Goal: Information Seeking & Learning: Learn about a topic

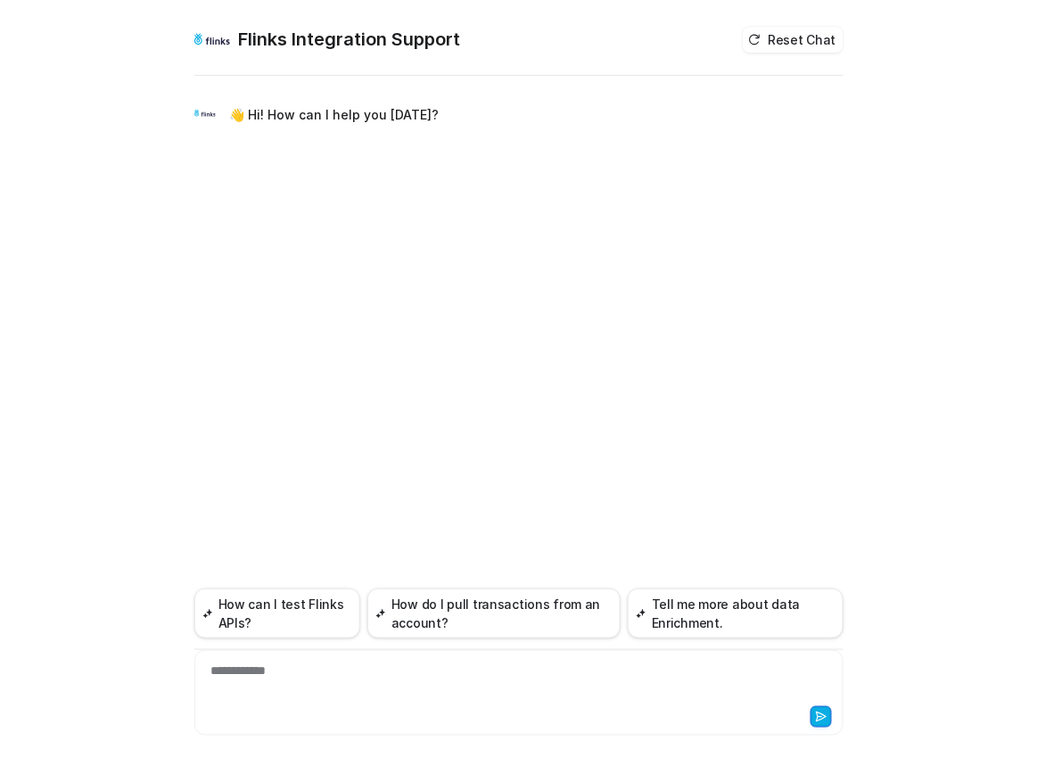
click at [322, 689] on div "**********" at bounding box center [519, 682] width 640 height 41
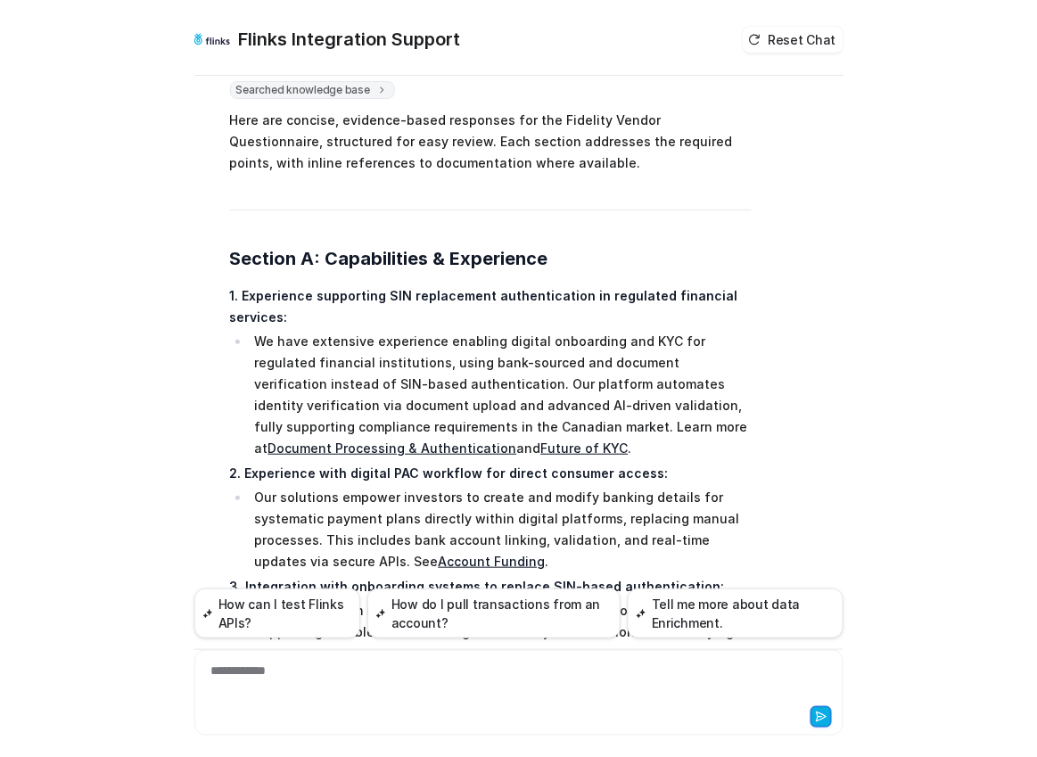
scroll to position [2167, 0]
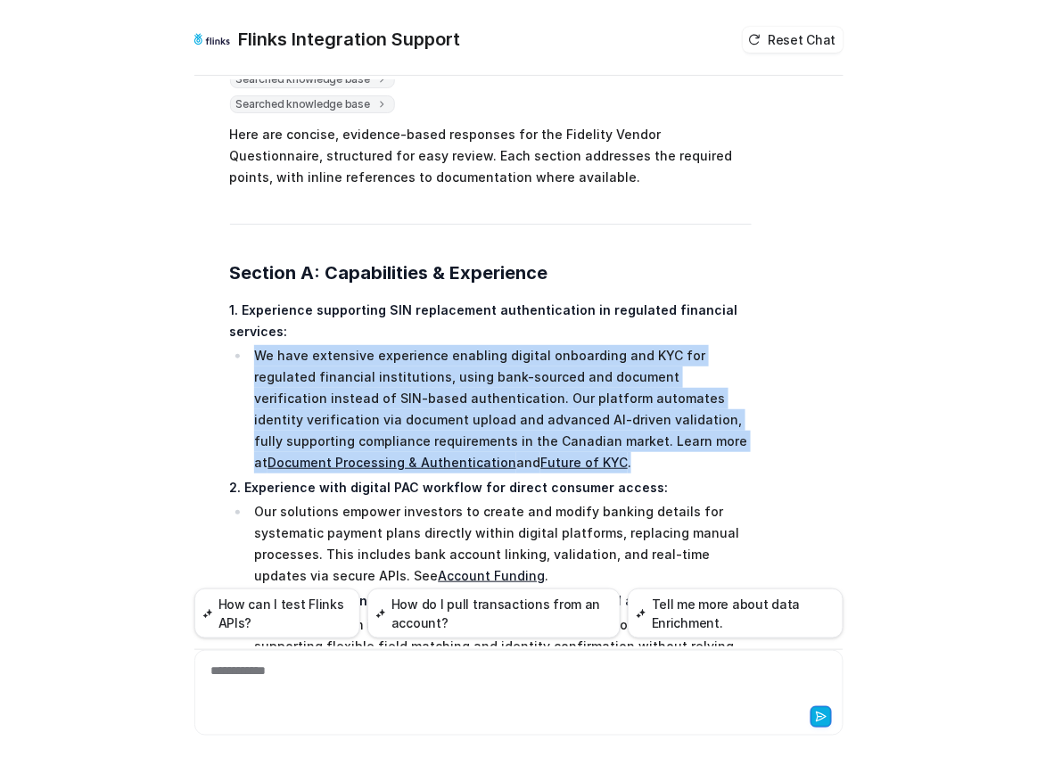
drag, startPoint x: 257, startPoint y: 267, endPoint x: 458, endPoint y: 381, distance: 230.9
click at [458, 381] on li "We have extensive experience enabling digital onboarding and KYC for regulated …" at bounding box center [501, 409] width 502 height 128
copy li "We have extensive experience enabling digital onboarding and KYC for regulated …"
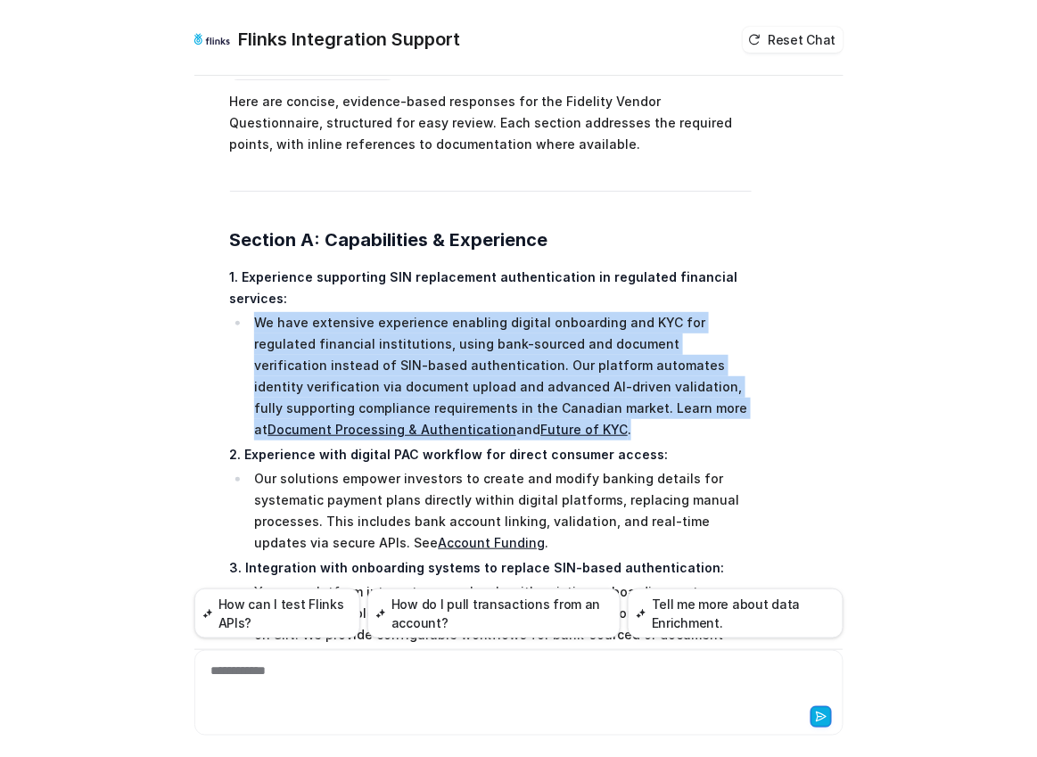
scroll to position [2215, 0]
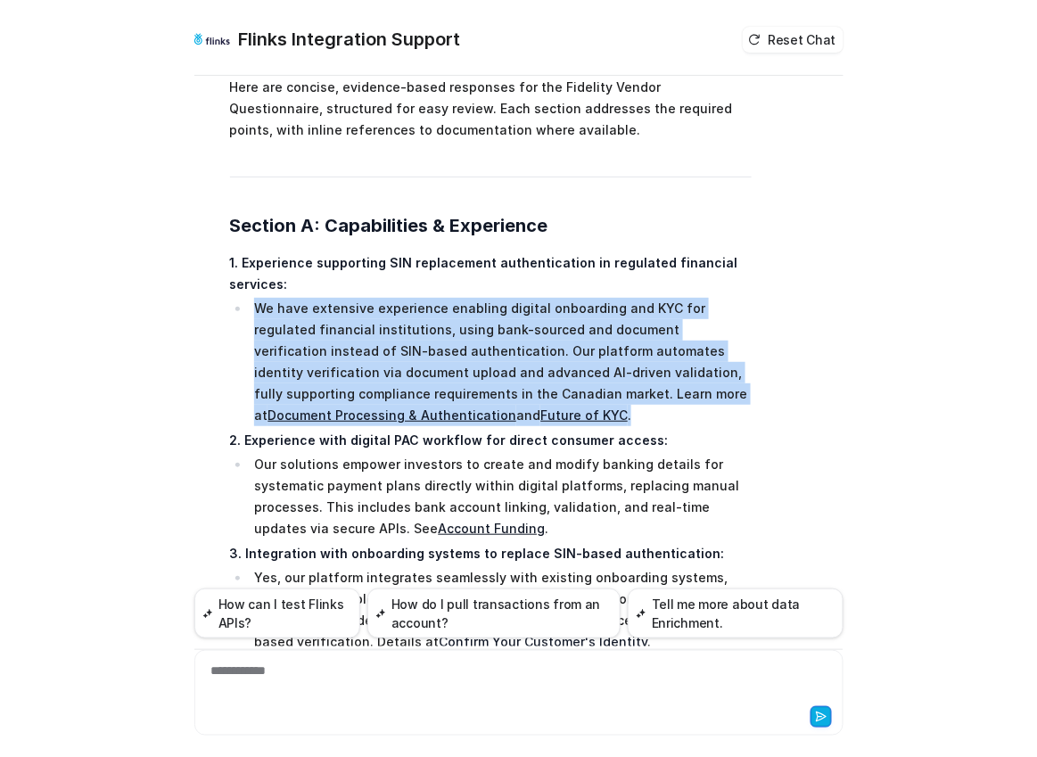
click at [438, 521] on link "Account Funding" at bounding box center [491, 528] width 107 height 15
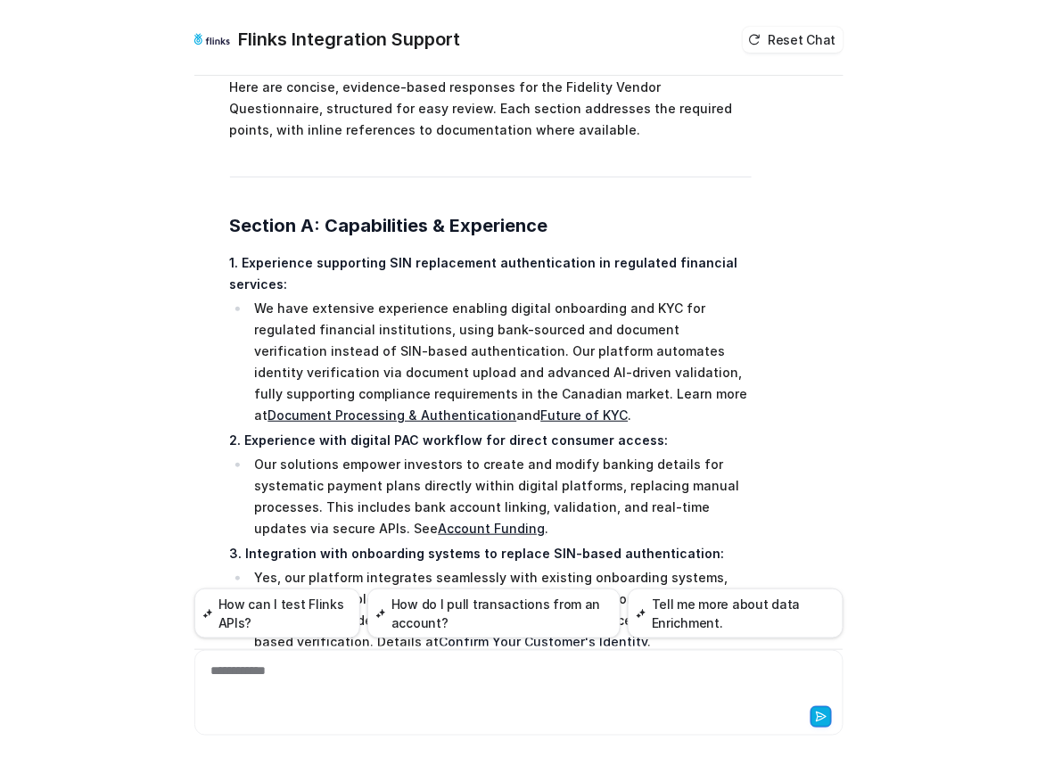
click at [547, 543] on p "3. Integration with onboarding systems to replace SIN-based authentication:" at bounding box center [491, 553] width 522 height 21
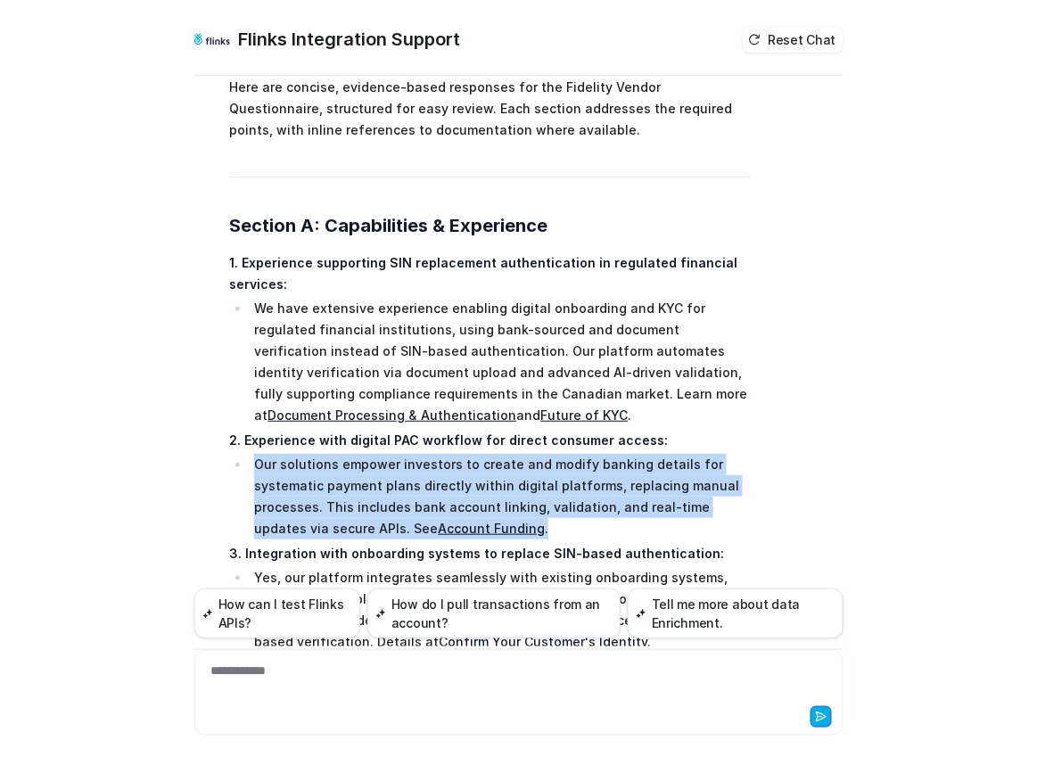
drag, startPoint x: 539, startPoint y: 438, endPoint x: 226, endPoint y: 378, distance: 318.7
copy li "Our solutions empower investors to create and modify banking details for system…"
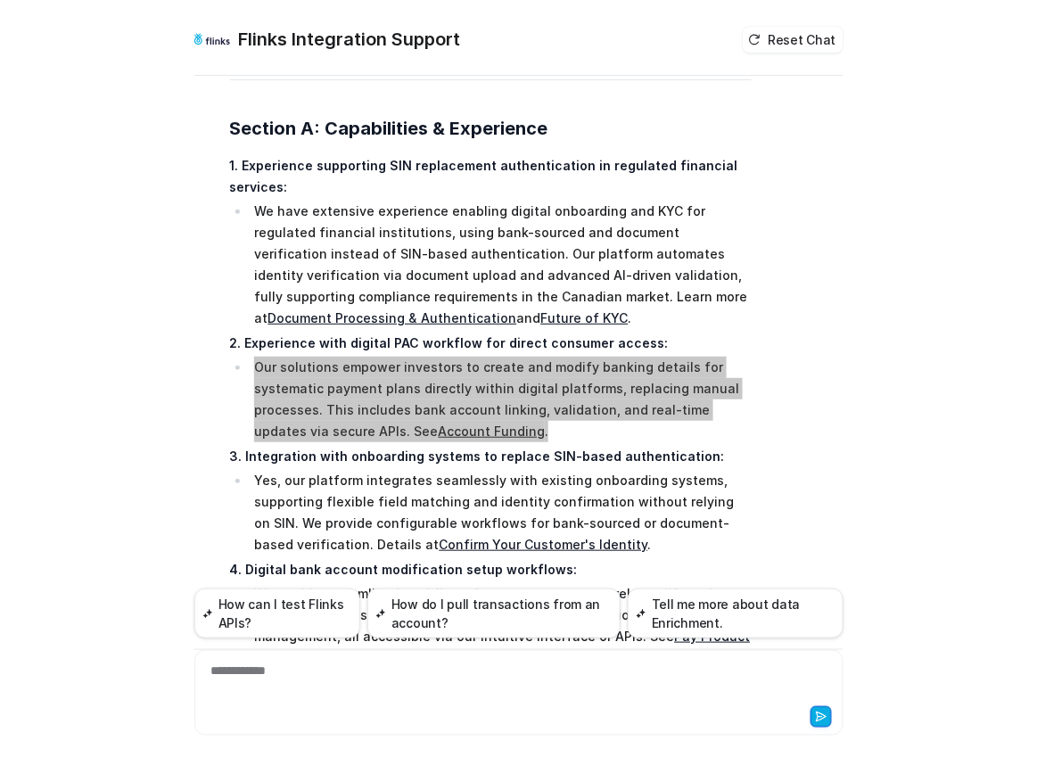
scroll to position [2323, 0]
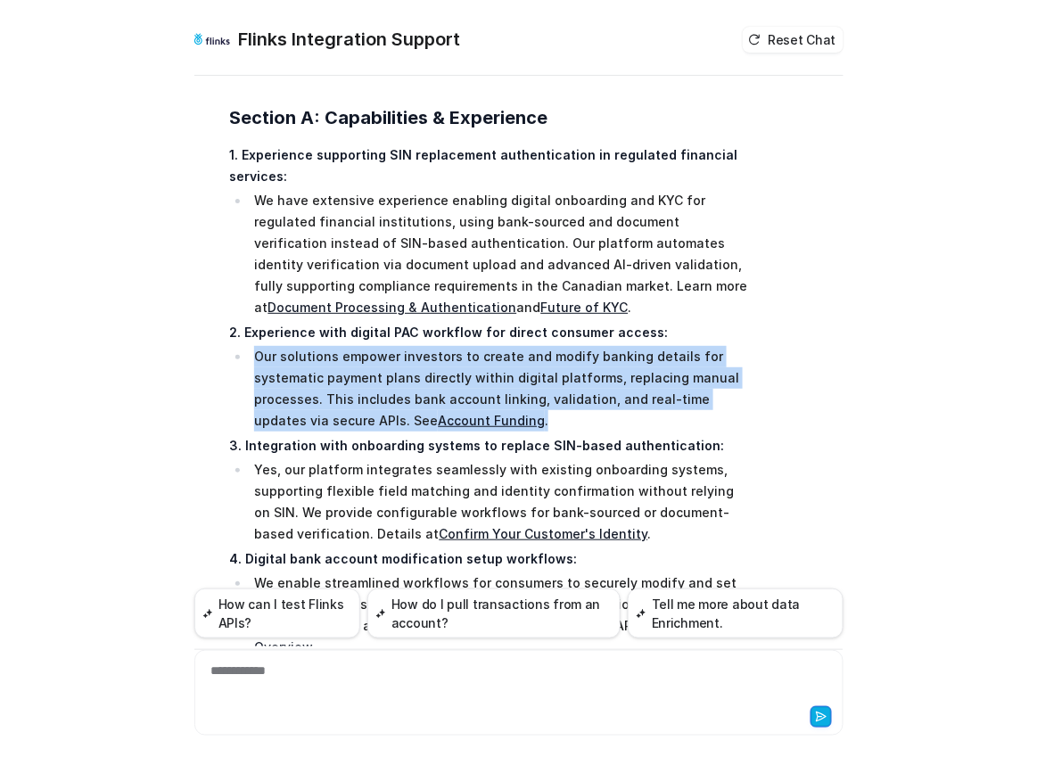
click at [466, 526] on link "Confirm Your Customer's Identity" at bounding box center [543, 533] width 209 height 15
click at [513, 346] on li "Our solutions empower investors to create and modify banking details for system…" at bounding box center [501, 389] width 502 height 86
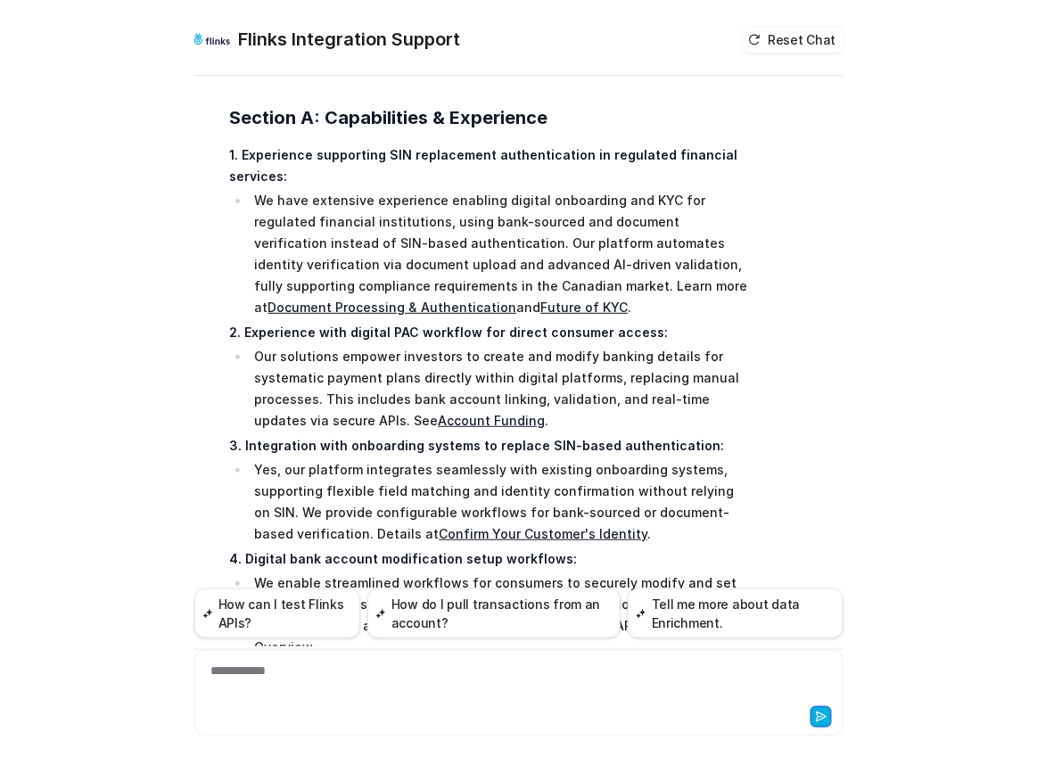
click at [511, 346] on li "Our solutions empower investors to create and modify banking details for system…" at bounding box center [501, 389] width 502 height 86
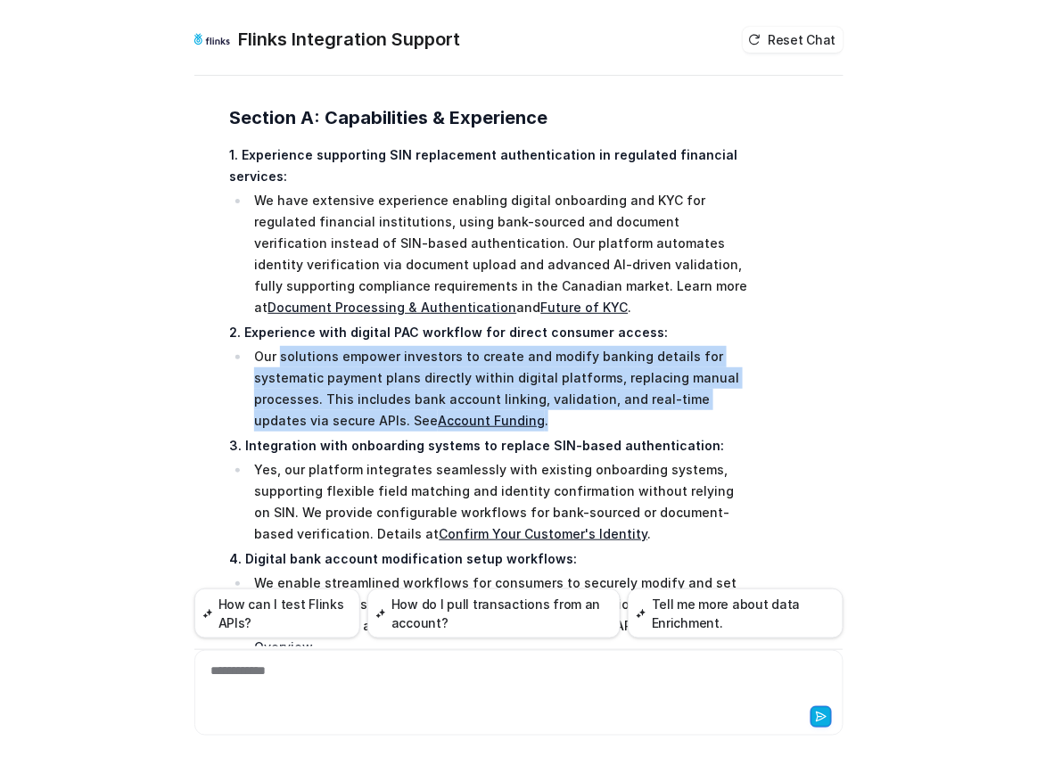
drag, startPoint x: 507, startPoint y: 332, endPoint x: 282, endPoint y: 277, distance: 231.3
click at [282, 346] on li "Our solutions empower investors to create and modify banking details for system…" at bounding box center [501, 389] width 502 height 86
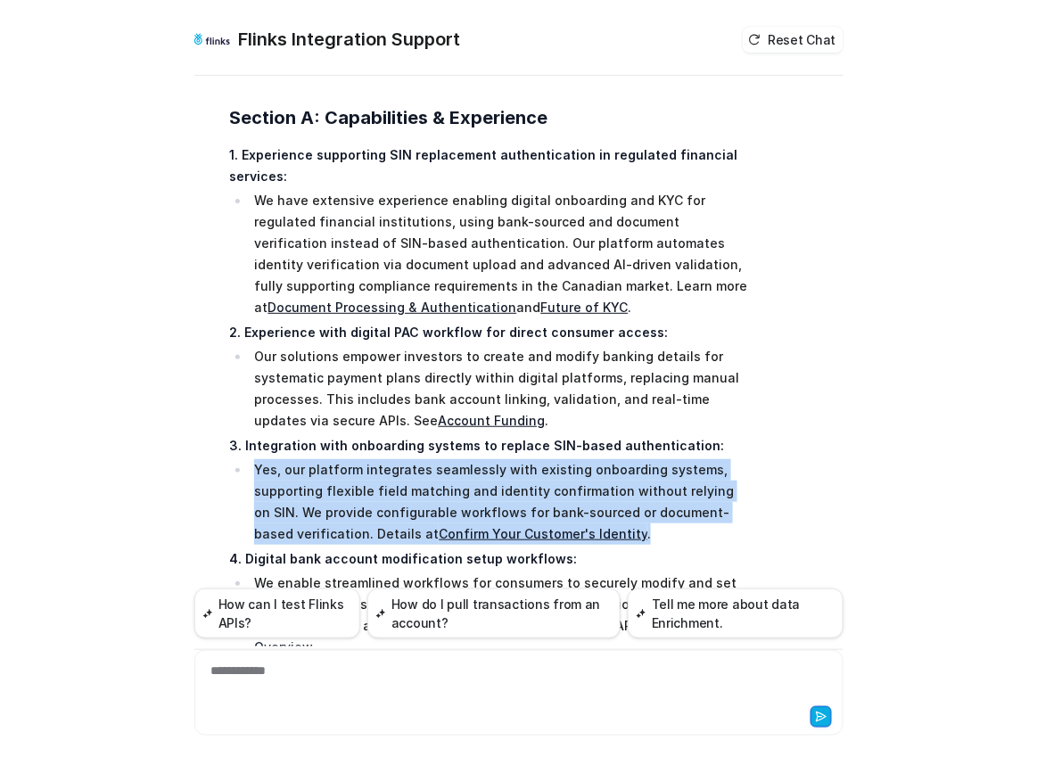
drag, startPoint x: 603, startPoint y: 441, endPoint x: 255, endPoint y: 382, distance: 352.8
click at [255, 459] on li "Yes, our platform integrates seamlessly with existing onboarding systems, suppo…" at bounding box center [501, 502] width 502 height 86
copy li "Yes, our platform integrates seamlessly with existing onboarding systems, suppo…"
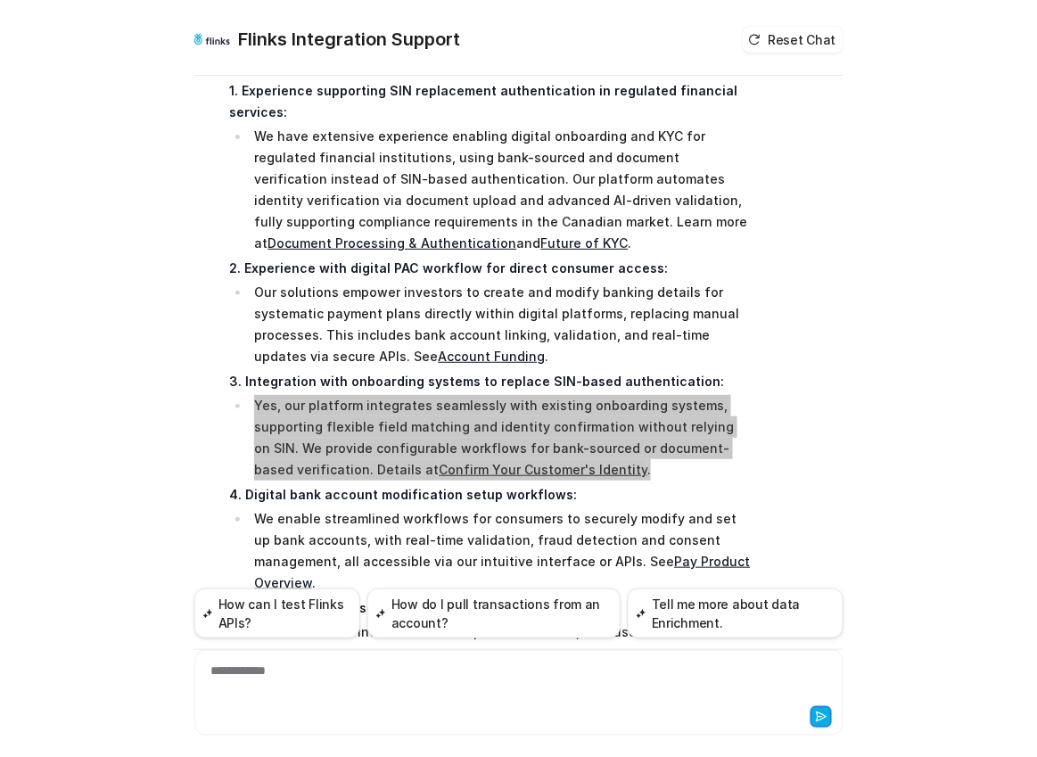
scroll to position [2406, 0]
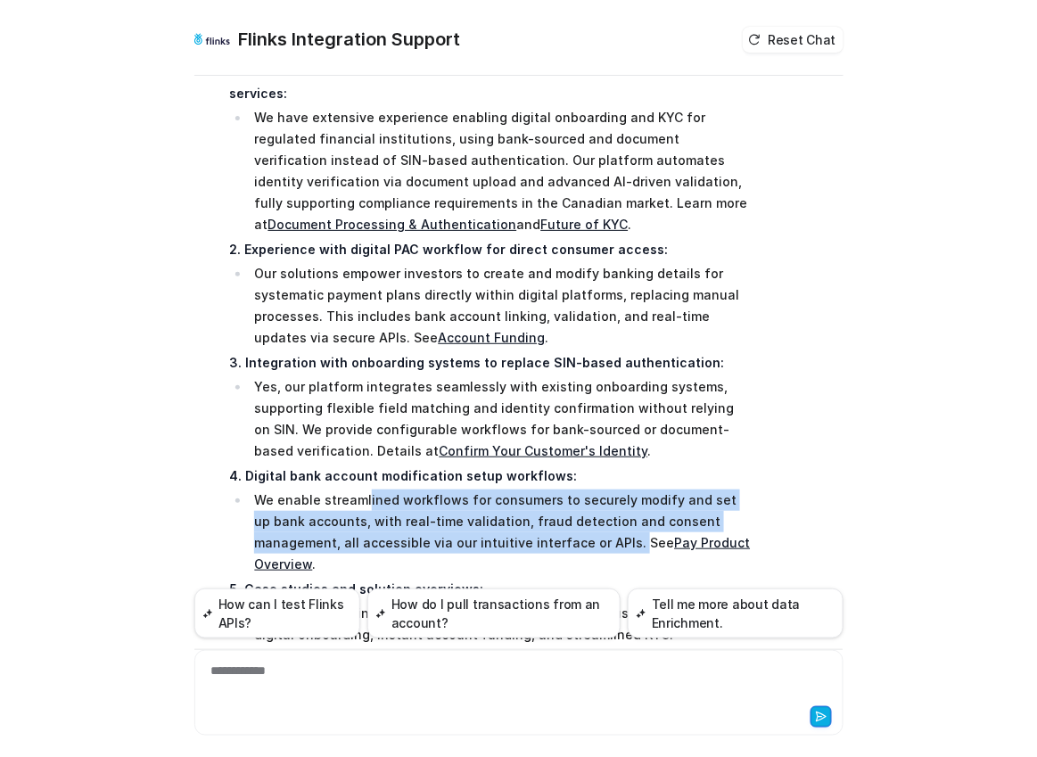
drag, startPoint x: 540, startPoint y: 457, endPoint x: 365, endPoint y: 419, distance: 178.8
click at [364, 490] on li "We enable streamlined workflows for consumers to securely modify and set up ban…" at bounding box center [501, 533] width 502 height 86
click at [617, 535] on link "Pay Product Overview" at bounding box center [502, 553] width 496 height 37
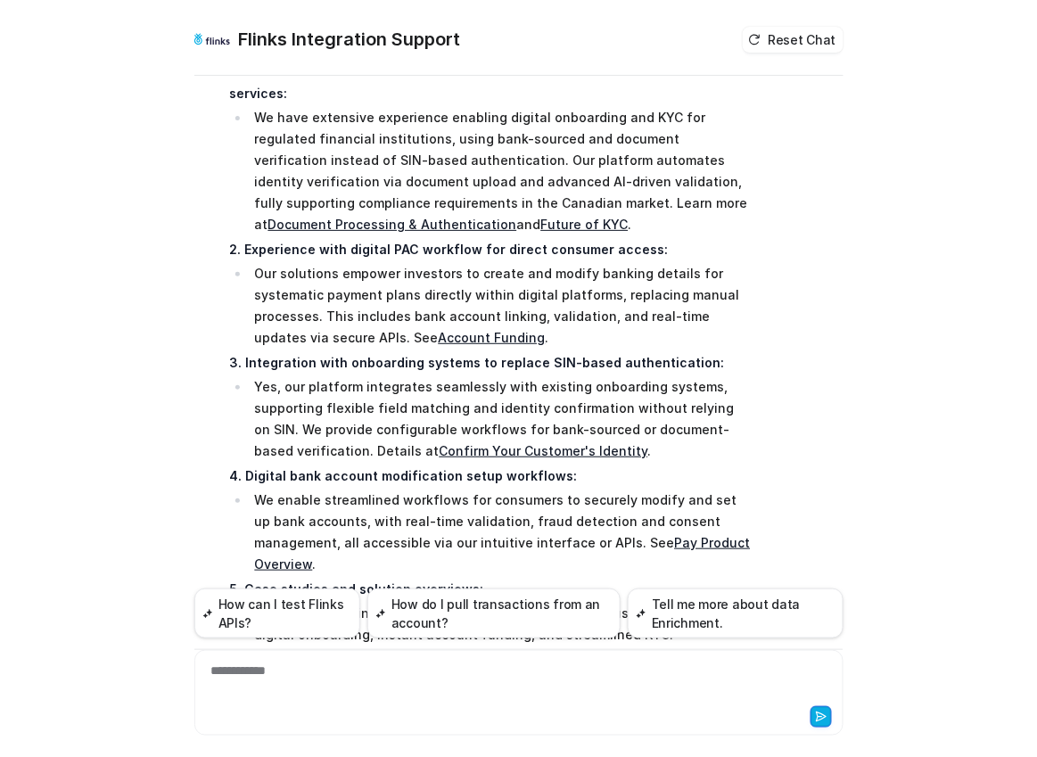
click at [292, 490] on li "We enable streamlined workflows for consumers to securely modify and set up ban…" at bounding box center [501, 533] width 502 height 86
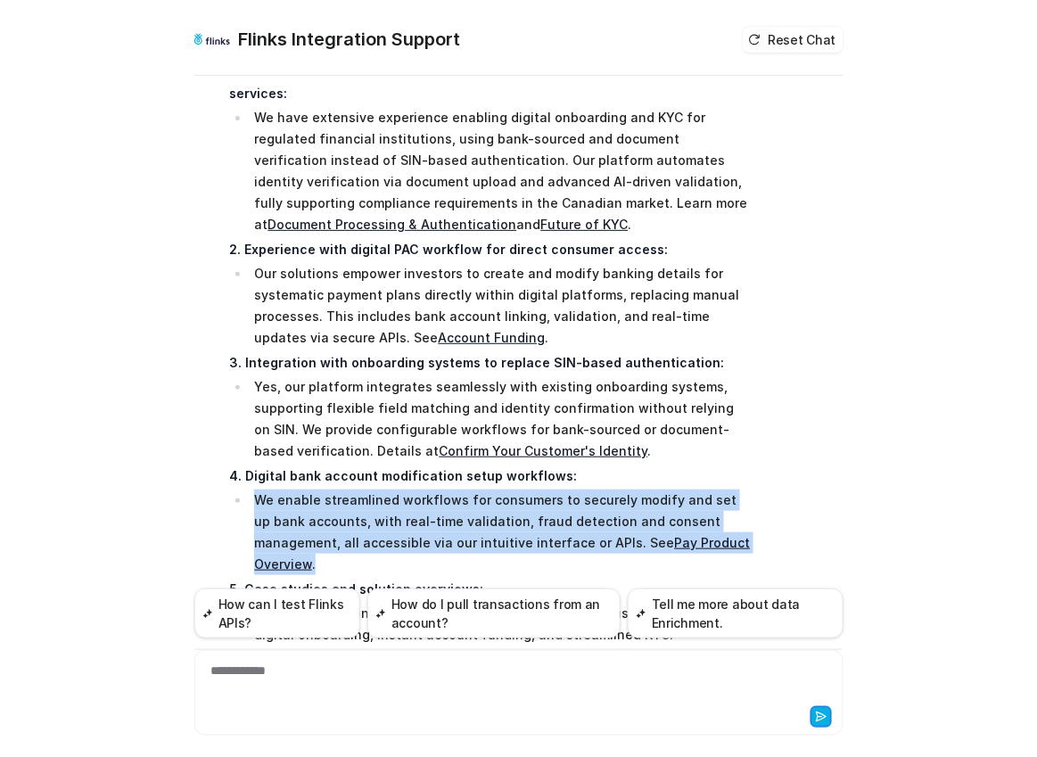
drag, startPoint x: 256, startPoint y: 409, endPoint x: 710, endPoint y: 452, distance: 456.1
click at [710, 490] on li "We enable streamlined workflows for consumers to securely modify and set up ban…" at bounding box center [501, 533] width 502 height 86
copy li "We enable streamlined workflows for consumers to securely modify and set up ban…"
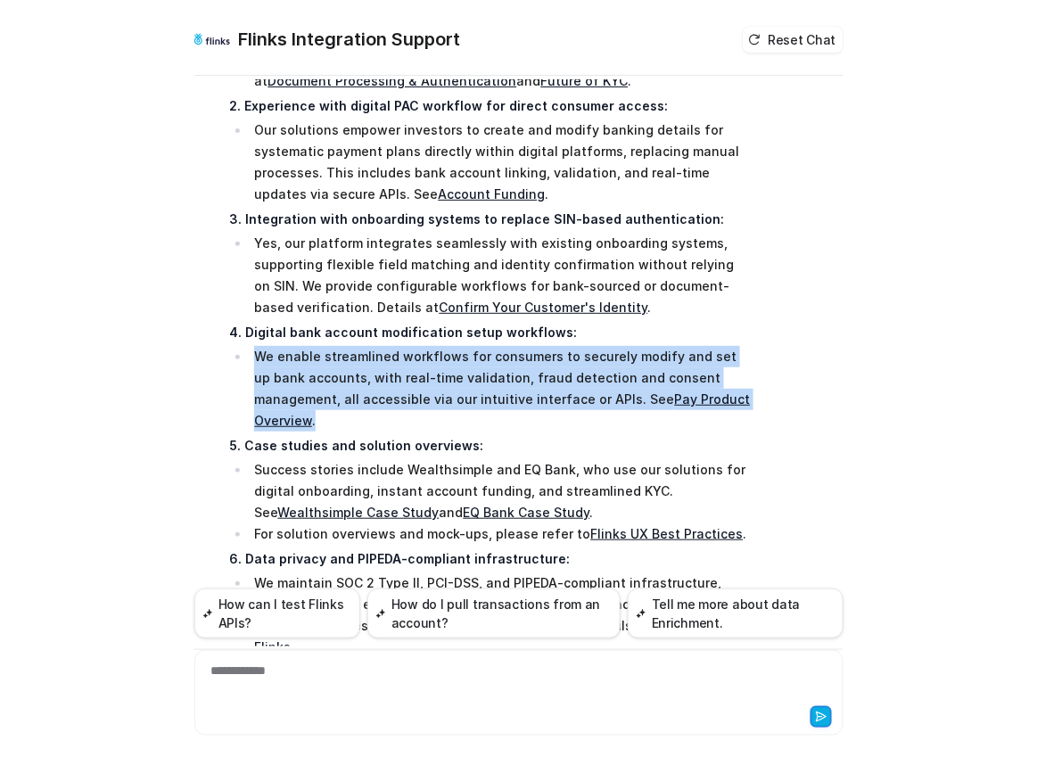
scroll to position [2554, 0]
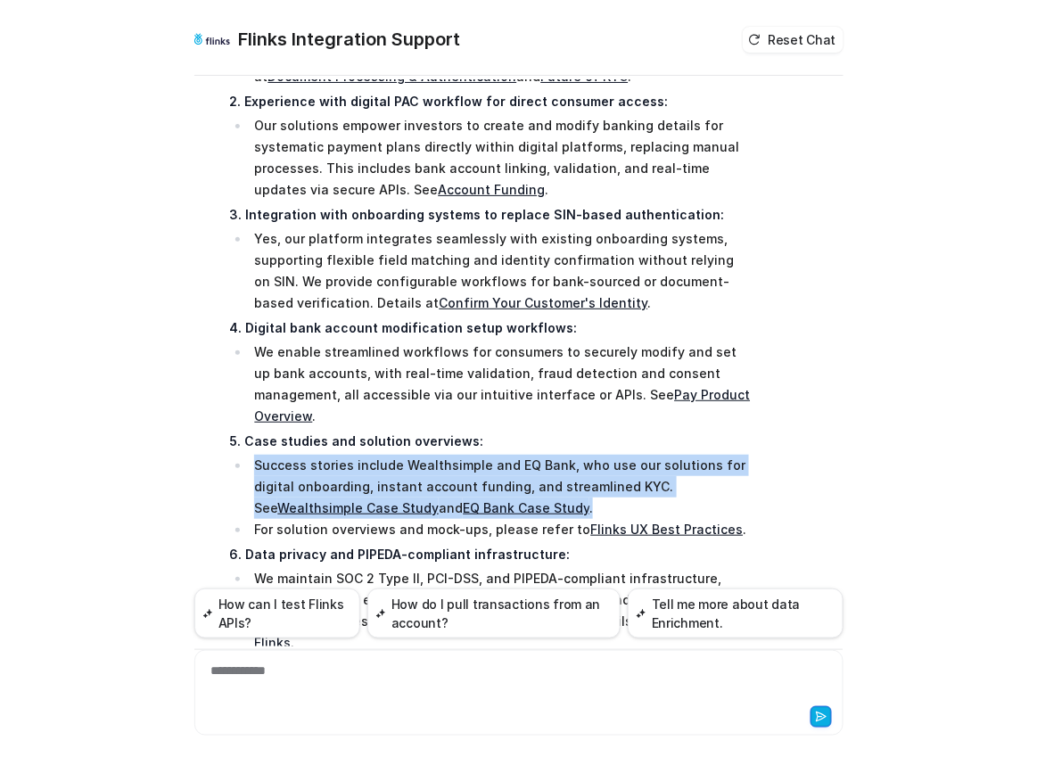
drag, startPoint x: 580, startPoint y: 399, endPoint x: 254, endPoint y: 345, distance: 329.9
copy li "Success stories include Wealthsimple and EQ Bank, who use our solutions for dig…"
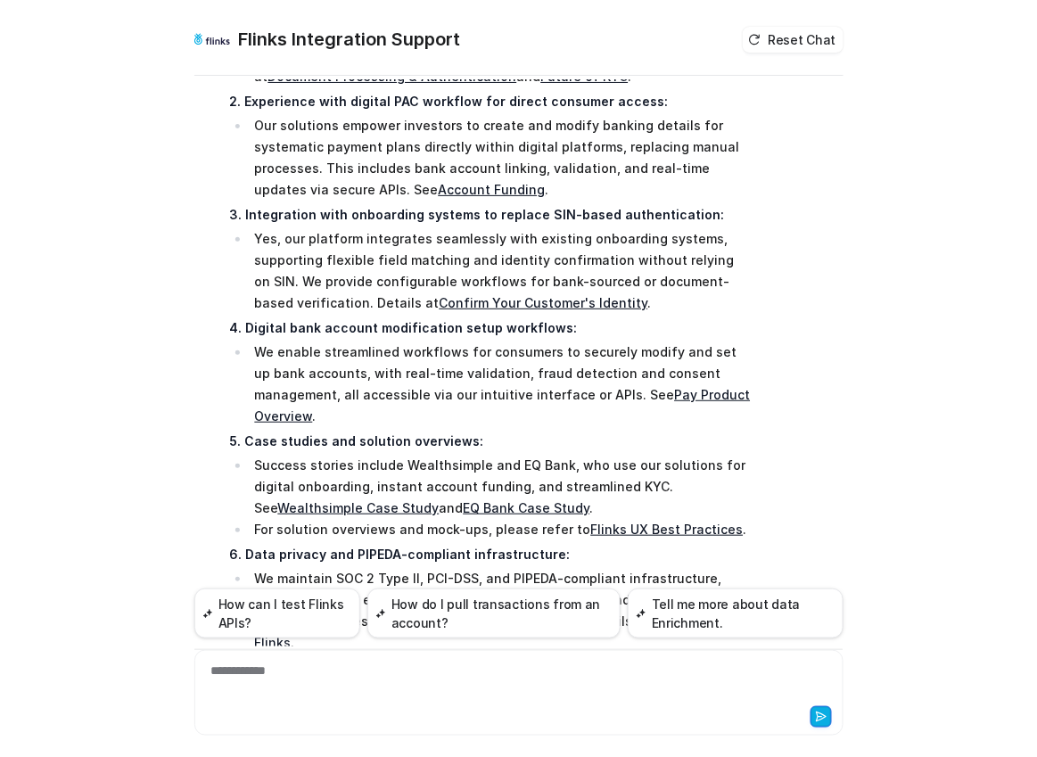
click at [260, 568] on li "We maintain SOC 2 Type II, PCI-DSS, and PIPEDA-compliant infrastructure, with e…" at bounding box center [501, 611] width 502 height 86
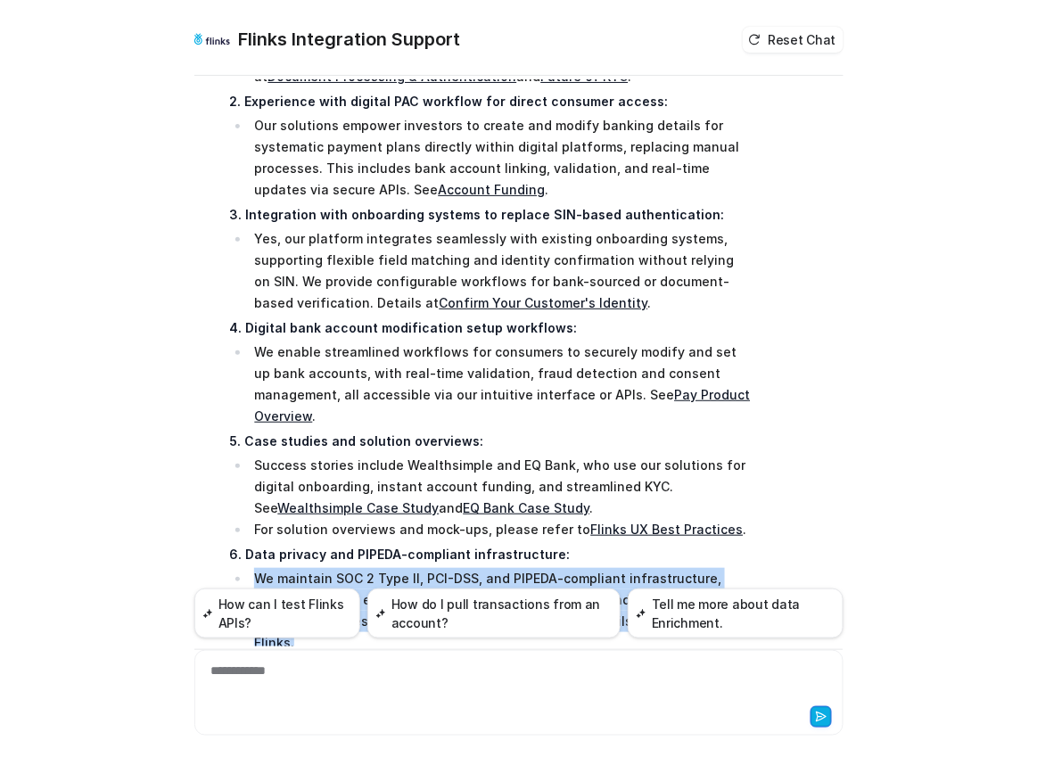
drag, startPoint x: 259, startPoint y: 469, endPoint x: 605, endPoint y: 517, distance: 349.4
click at [605, 568] on li "We maintain SOC 2 Type II, PCI-DSS, and PIPEDA-compliant infrastructure, with e…" at bounding box center [501, 611] width 502 height 86
copy li "We maintain SOC 2 Type II, PCI-DSS, and PIPEDA-compliant infrastructure, with e…"
click at [634, 522] on link "Flinks UX Best Practices" at bounding box center [666, 529] width 153 height 15
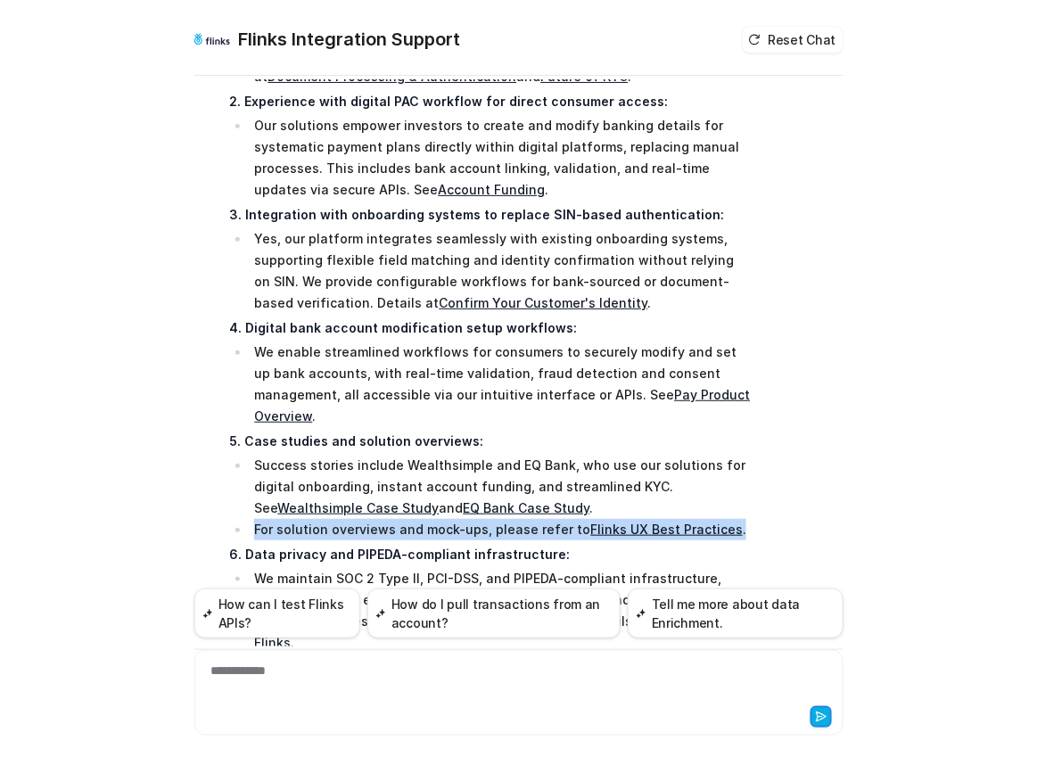
drag, startPoint x: 756, startPoint y: 417, endPoint x: 252, endPoint y: 417, distance: 504.9
copy li "For solution overviews and mock-ups, please refer to Flinks UX Best Practices ."
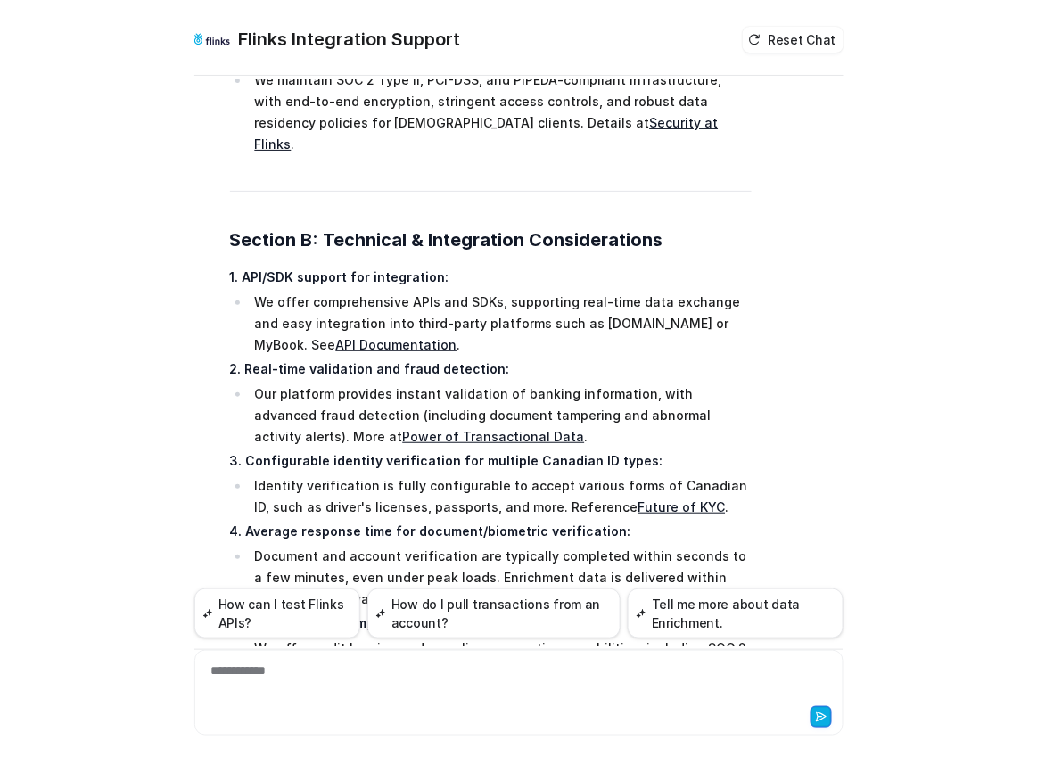
scroll to position [3051, 0]
click at [335, 338] on link "API Documentation" at bounding box center [395, 345] width 121 height 15
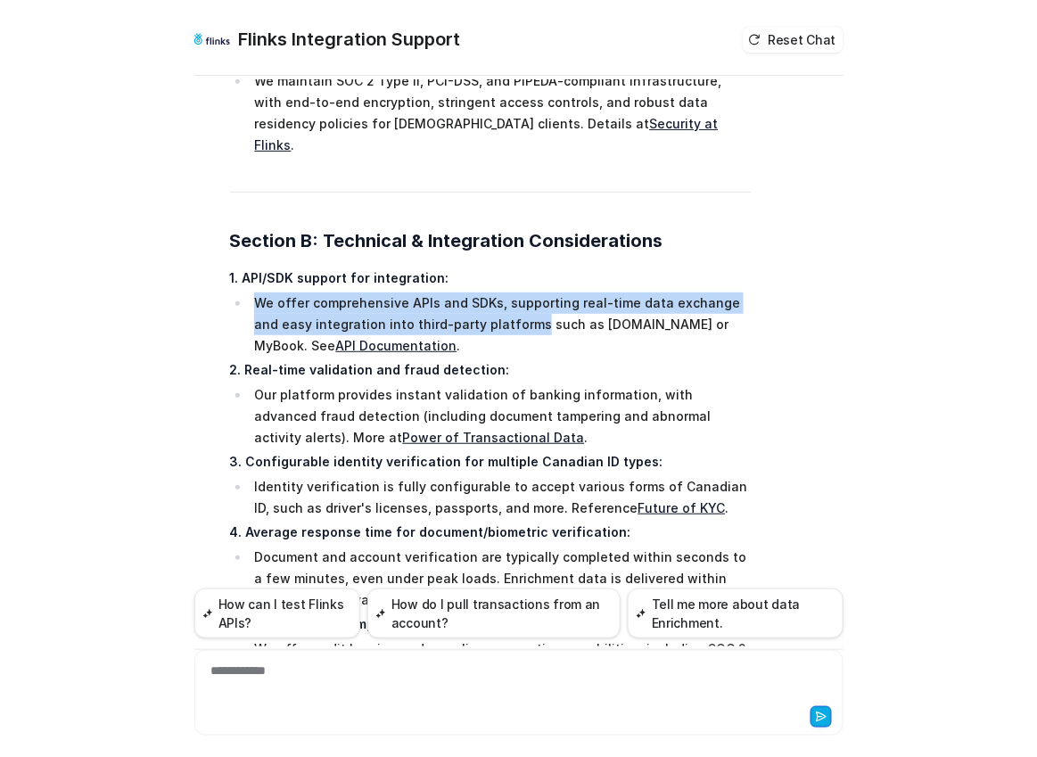
drag, startPoint x: 249, startPoint y: 171, endPoint x: 504, endPoint y: 200, distance: 256.7
click at [504, 293] on li "We offer comprehensive APIs and SDKs, supporting real-time data exchange and ea…" at bounding box center [501, 325] width 502 height 64
copy li "We offer comprehensive APIs and SDKs, supporting real-time data exchange and ea…"
click at [335, 338] on link "API Documentation" at bounding box center [395, 345] width 121 height 15
click at [402, 430] on link "Power of Transactional Data" at bounding box center [493, 437] width 182 height 15
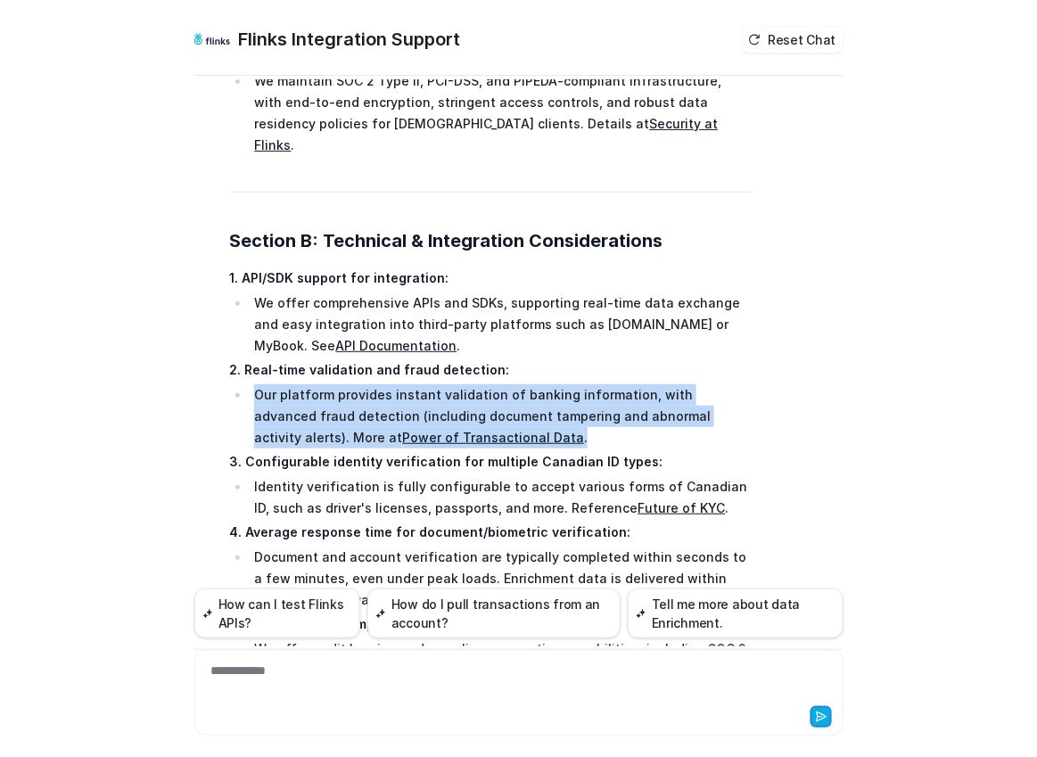
drag, startPoint x: 256, startPoint y: 261, endPoint x: 737, endPoint y: 297, distance: 482.1
click at [737, 384] on li "Our platform provides instant validation of banking information, with advanced …" at bounding box center [501, 416] width 502 height 64
copy li "Our platform provides instant validation of banking information, with advanced …"
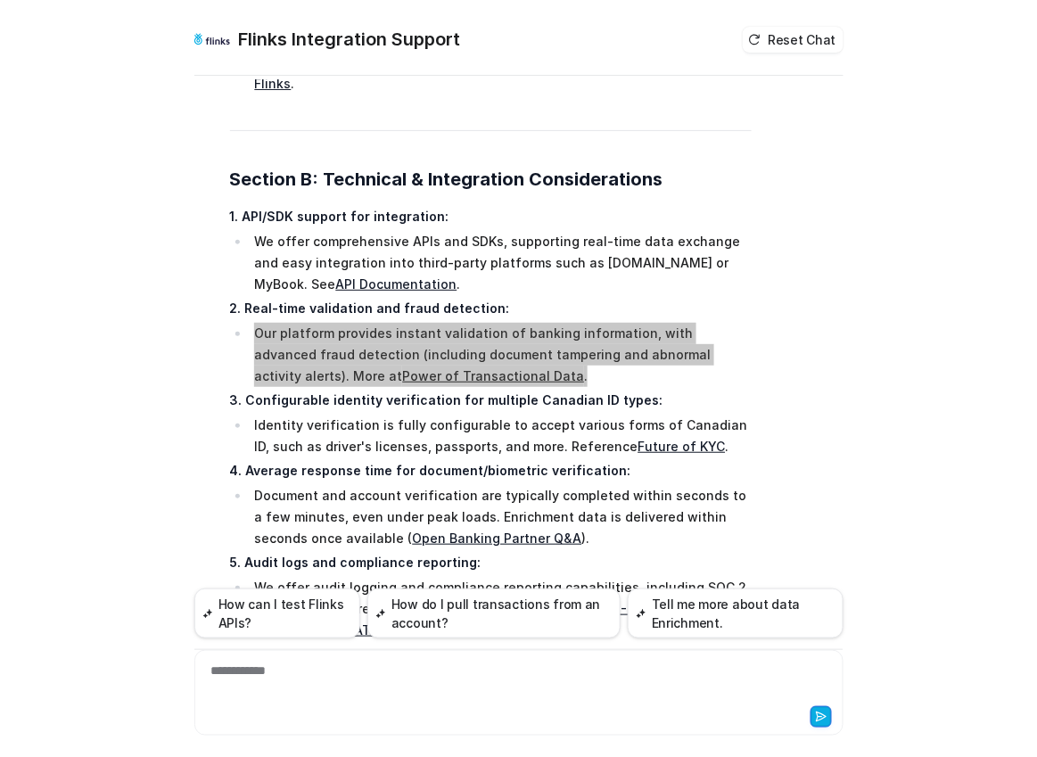
scroll to position [3118, 0]
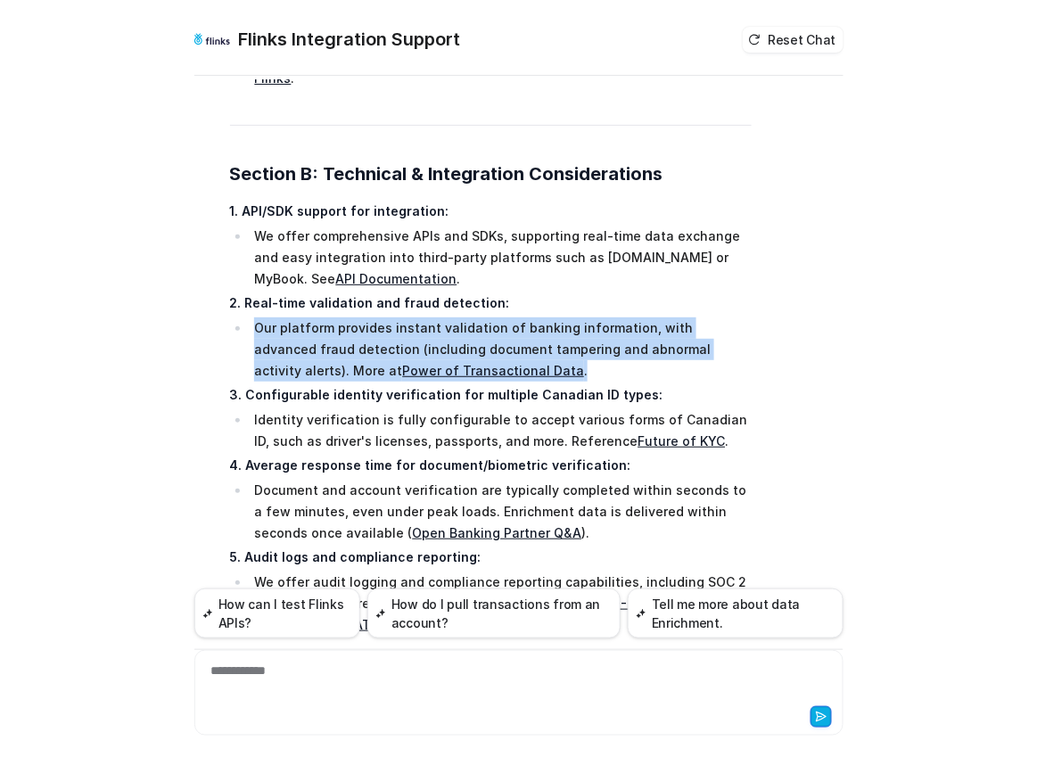
click at [602, 596] on link "Service Schedule - Connectivity [GEOGRAPHIC_DATA]" at bounding box center [482, 614] width 457 height 37
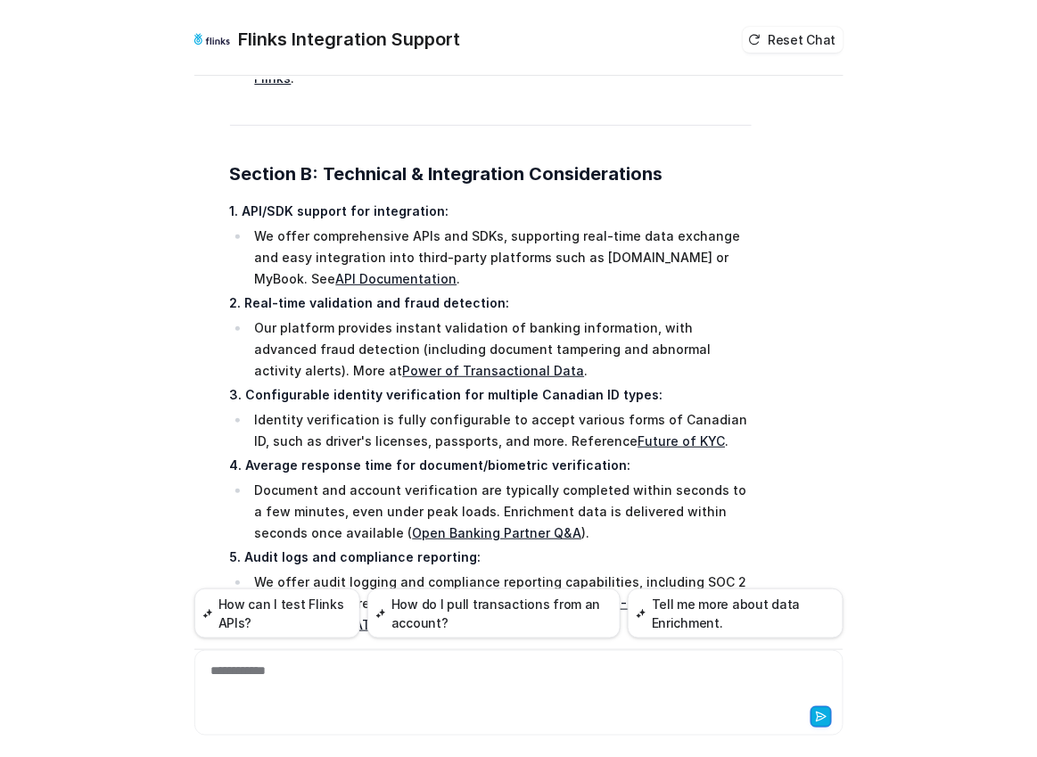
click at [767, 467] on div "Searched knowledge base search_queries : [ "experience with SIN replacement aut…" at bounding box center [518, 654] width 649 height 3268
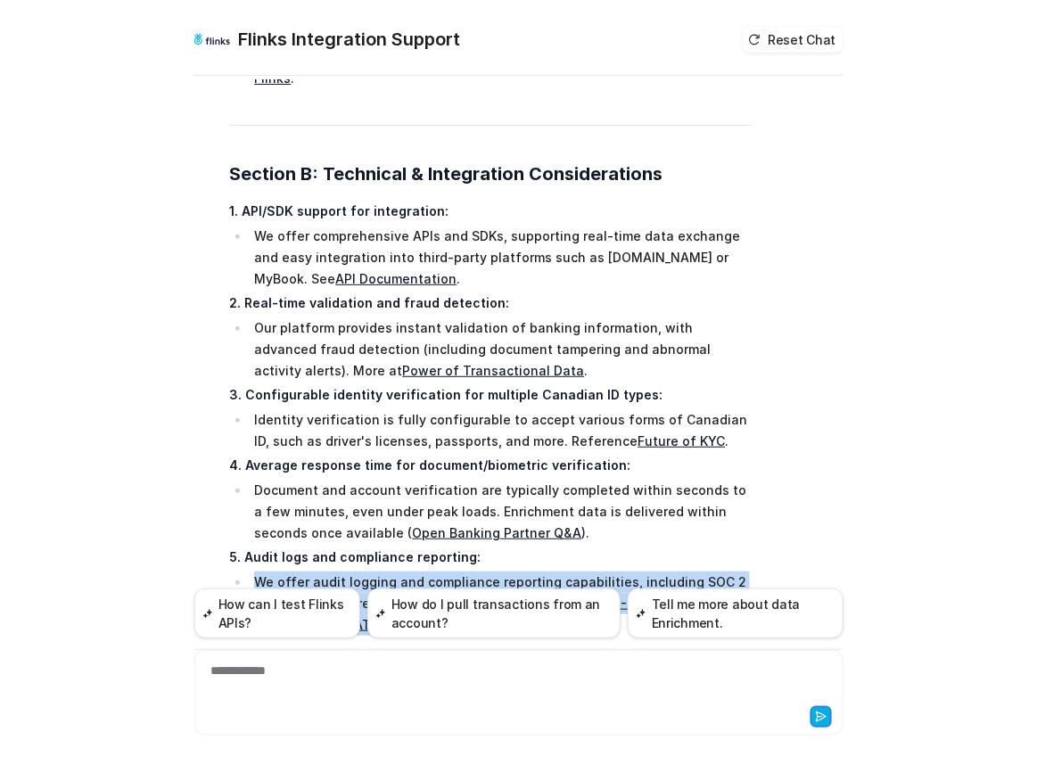
drag, startPoint x: 777, startPoint y: 467, endPoint x: 235, endPoint y: 443, distance: 542.0
click at [235, 443] on div "Searched knowledge base search_queries : [ "experience with SIN replacement aut…" at bounding box center [518, 654] width 649 height 3268
copy li "We offer audit logging and compliance reporting capabilities, including SOC 2 a…"
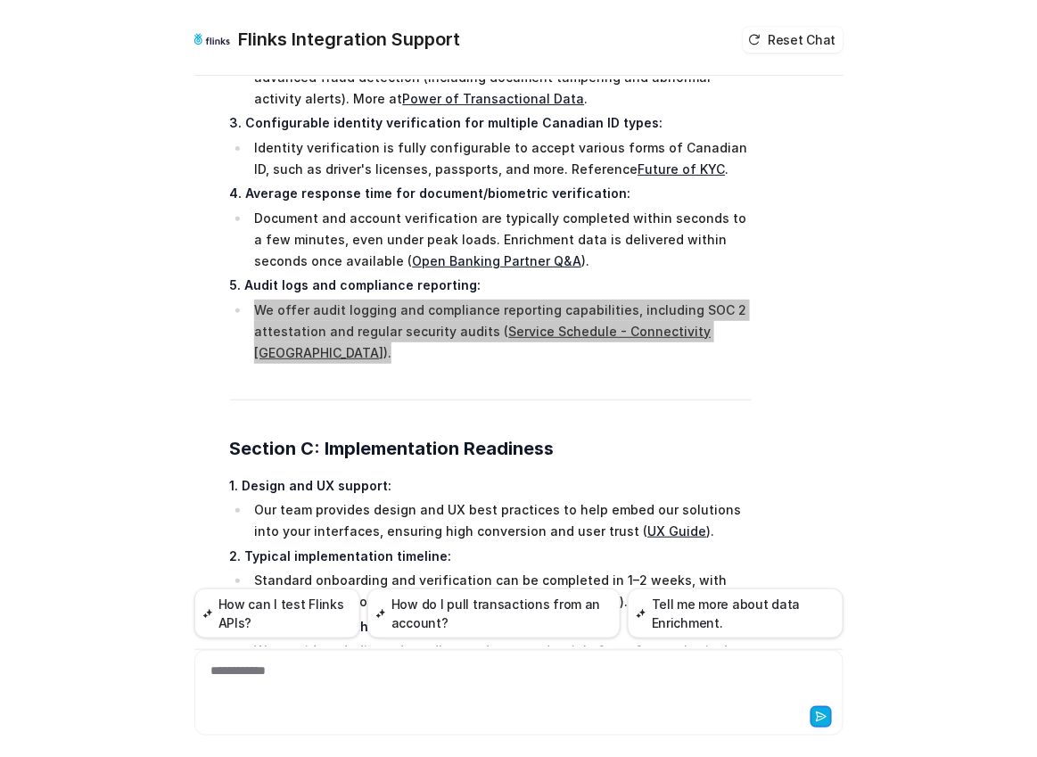
scroll to position [3393, 0]
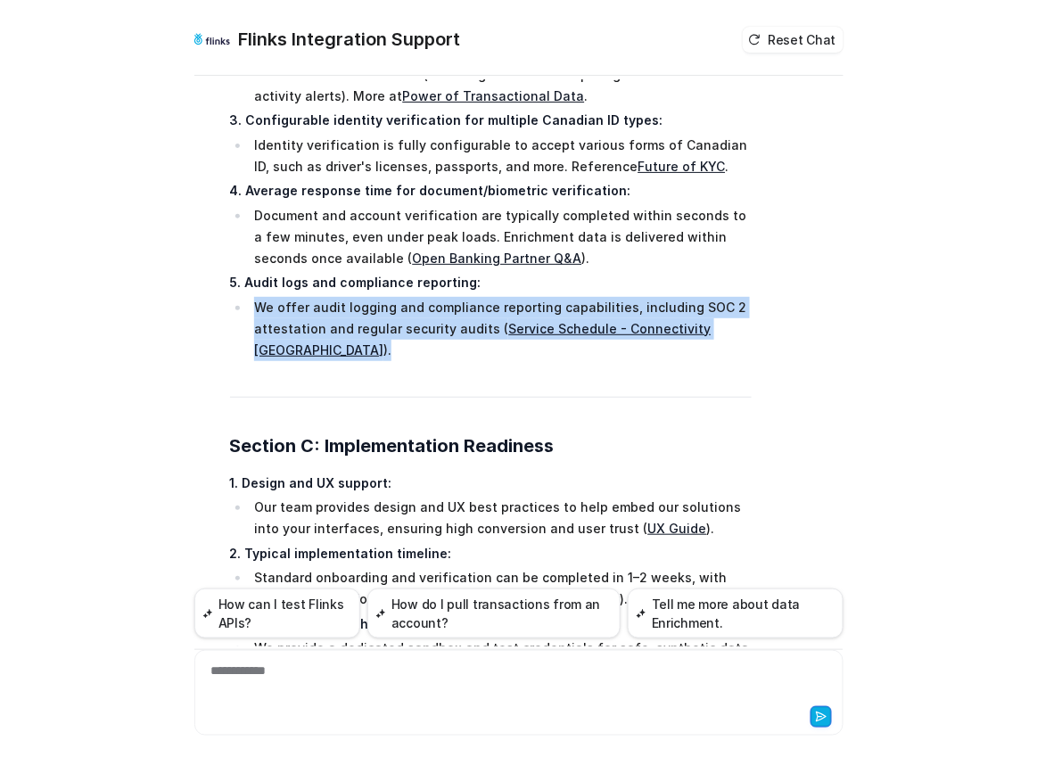
click at [648, 521] on link "UX Guide" at bounding box center [677, 528] width 59 height 15
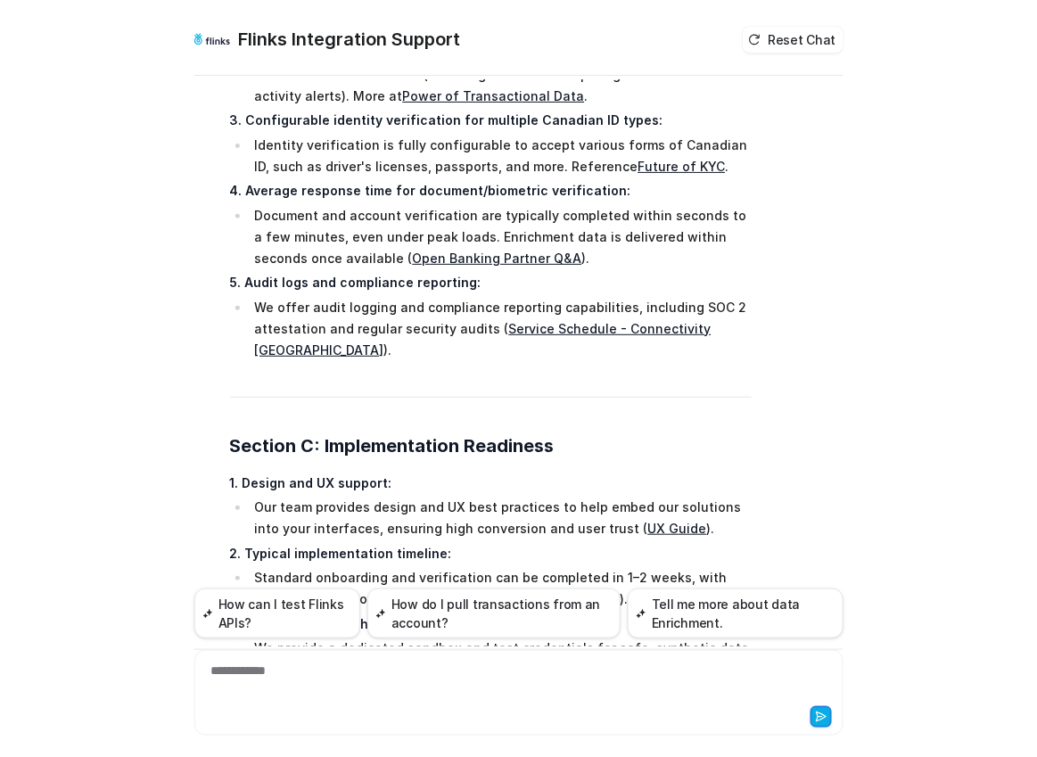
click at [683, 497] on li "Our team provides design and UX best practices to help embed our solutions into…" at bounding box center [501, 518] width 502 height 43
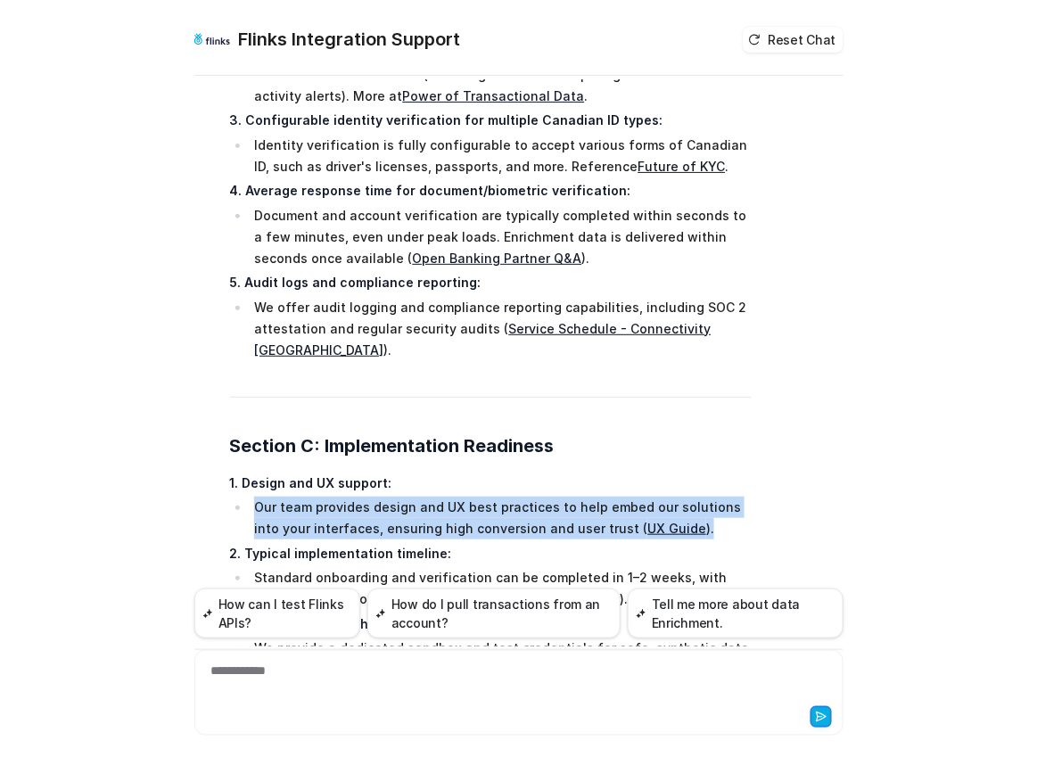
drag, startPoint x: 694, startPoint y: 373, endPoint x: 200, endPoint y: 351, distance: 494.6
click at [195, 358] on div "Searched knowledge base search_queries : [ "experience with SIN replacement aut…" at bounding box center [472, 365] width 557 height 3240
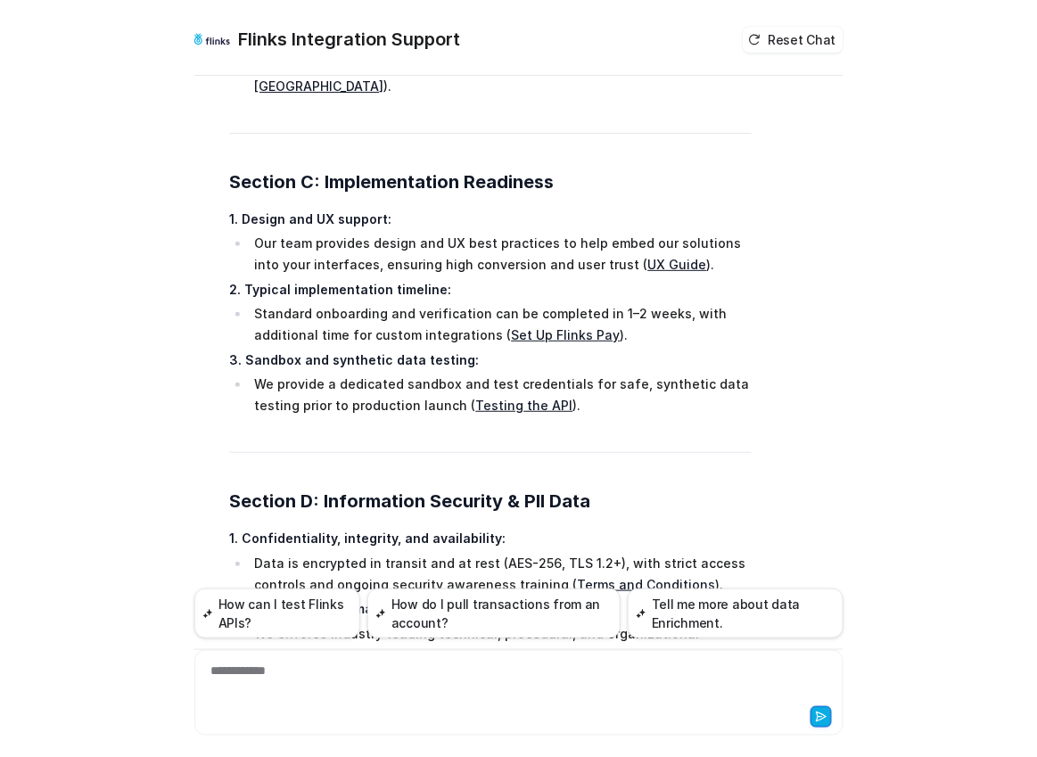
scroll to position [3671, 0]
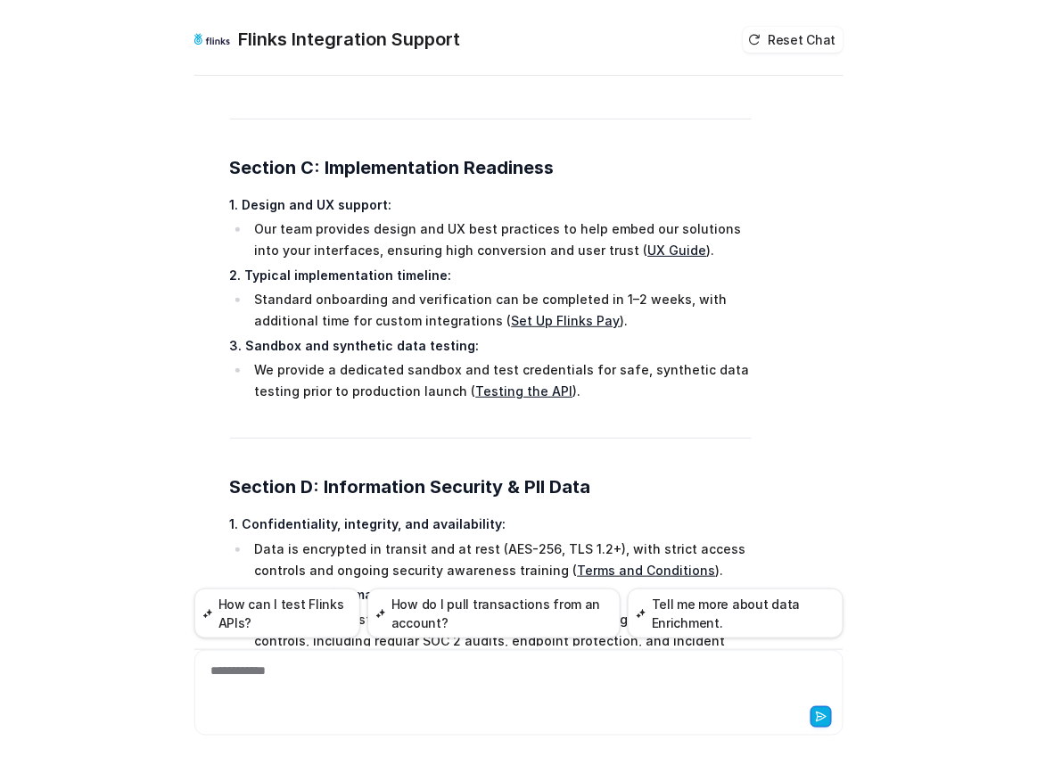
click at [701, 539] on li "Data is encrypted in transit and at rest (AES-256, TLS 1.2+), with strict acces…" at bounding box center [501, 560] width 502 height 43
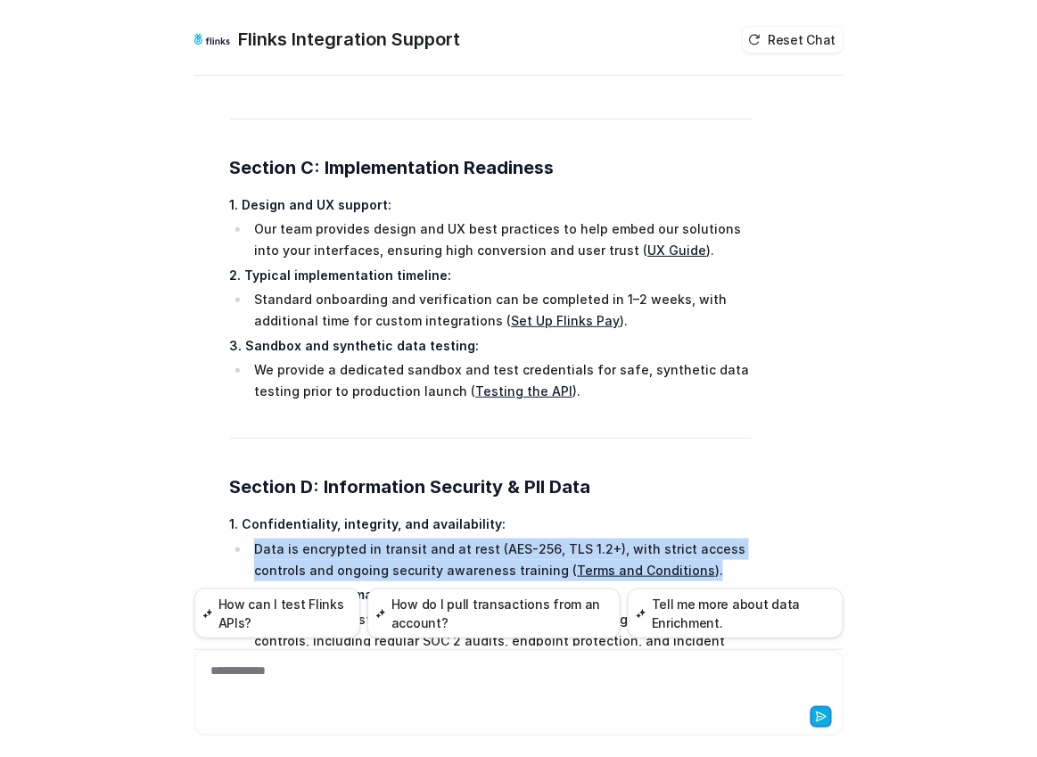
drag, startPoint x: 715, startPoint y: 413, endPoint x: 251, endPoint y: 394, distance: 465.1
click at [251, 539] on li "Data is encrypted in transit and at rest (AES-256, TLS 1.2+), with strict acces…" at bounding box center [501, 560] width 502 height 43
click at [374, 655] on link "Security at Flinks" at bounding box center [428, 662] width 109 height 15
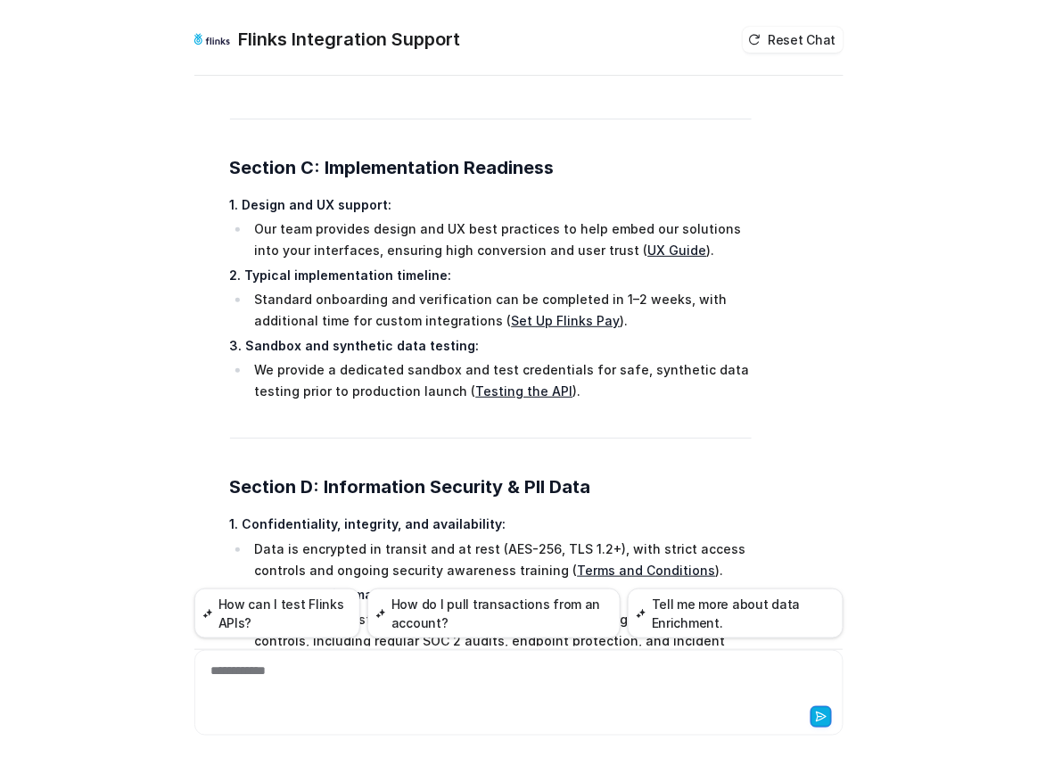
click at [392, 609] on li "We enforce industry-leading technical, procedural, and organizational controls,…" at bounding box center [501, 641] width 502 height 64
drag, startPoint x: 393, startPoint y: 505, endPoint x: 254, endPoint y: 468, distance: 143.9
click at [254, 609] on li "We enforce industry-leading technical, procedural, and organizational controls,…" at bounding box center [501, 641] width 502 height 64
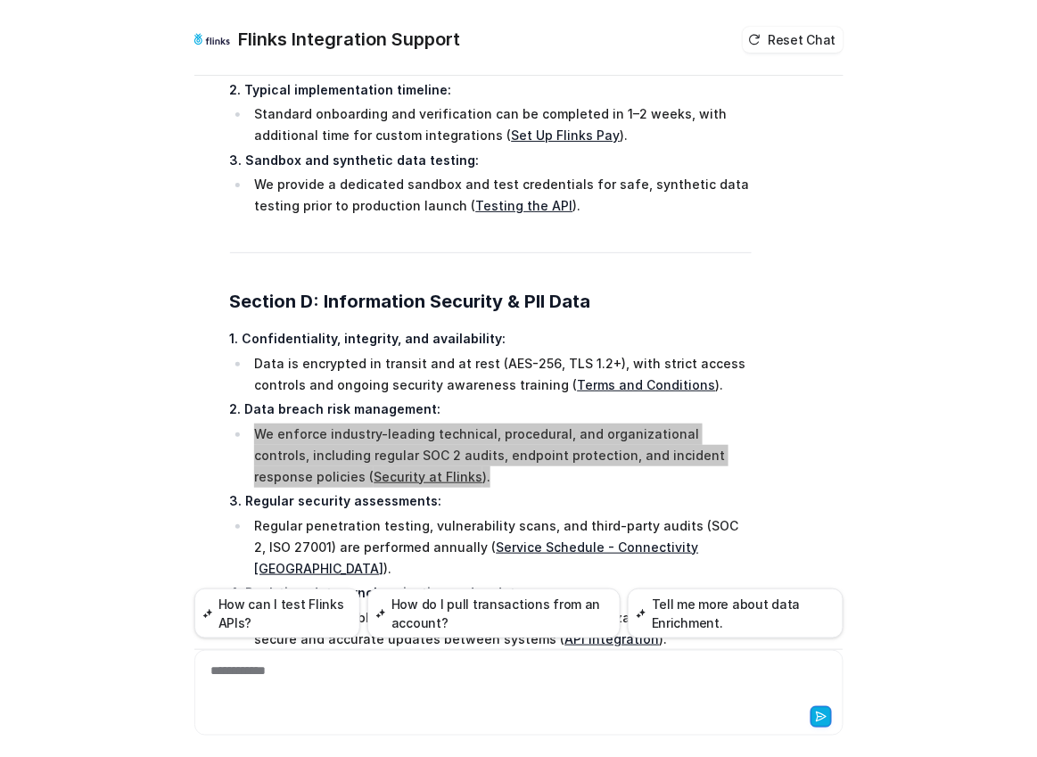
scroll to position [3858, 0]
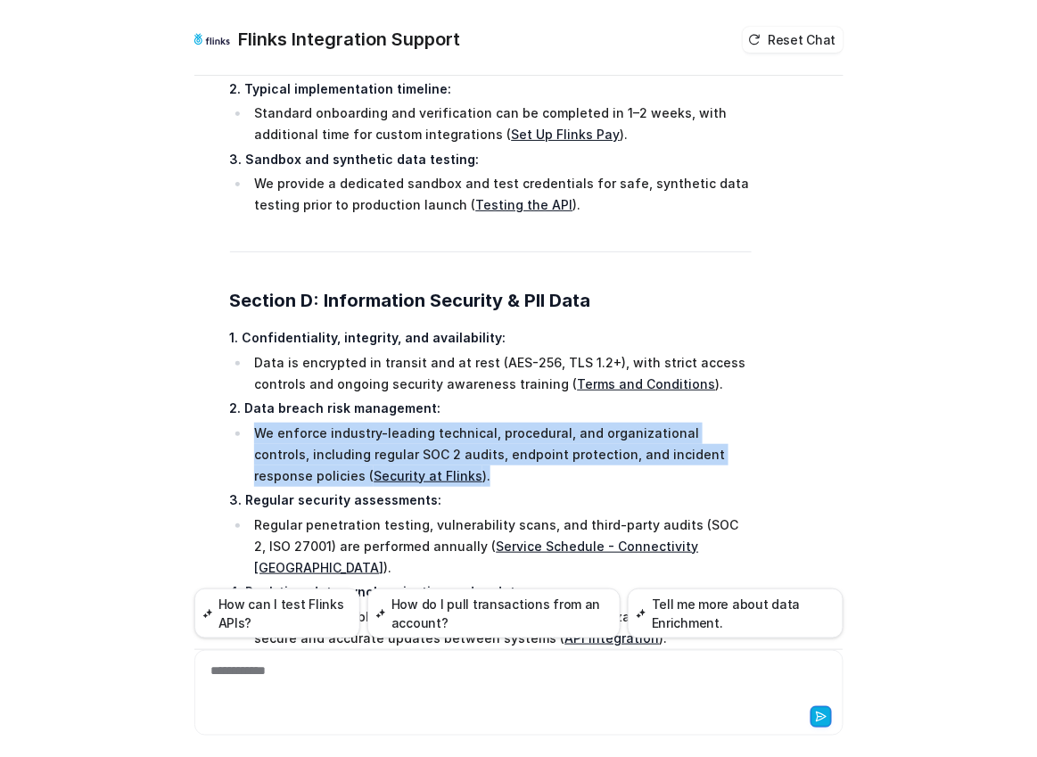
click at [604, 539] on link "Service Schedule - Connectivity [GEOGRAPHIC_DATA]" at bounding box center [476, 557] width 444 height 37
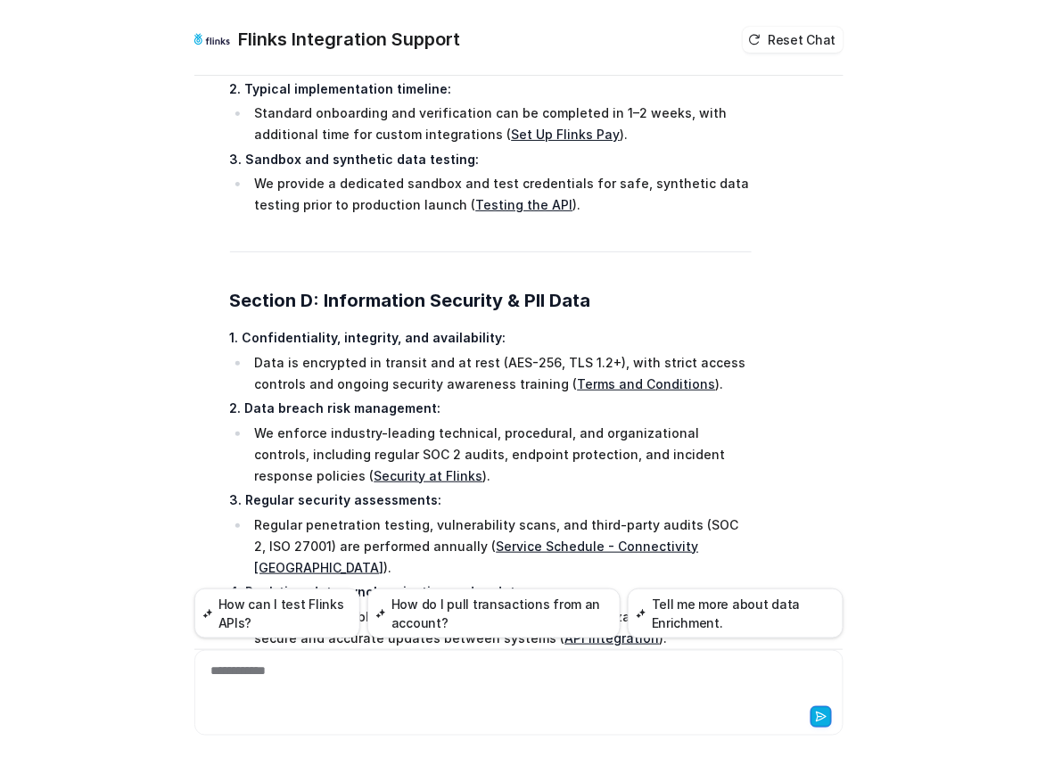
click at [740, 515] on li "Regular penetration testing, vulnerability scans, and third-party audits (SOC 2…" at bounding box center [501, 547] width 502 height 64
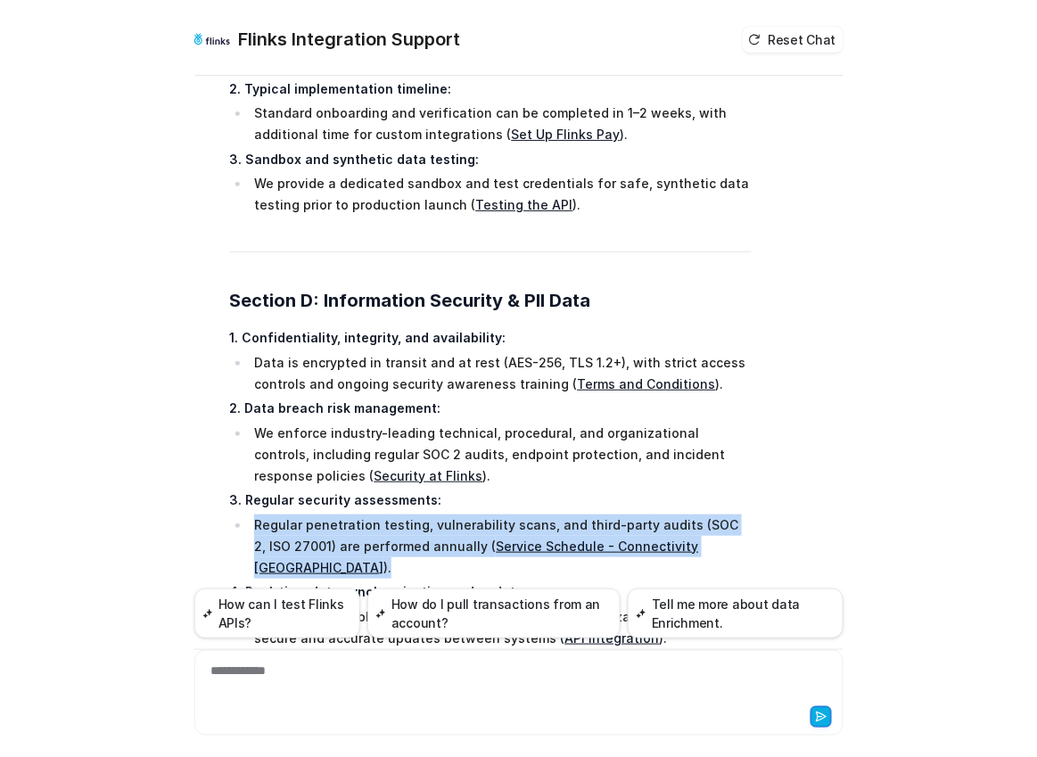
drag, startPoint x: 748, startPoint y: 388, endPoint x: 258, endPoint y: 371, distance: 490.9
click at [258, 515] on li "Regular penetration testing, vulnerability scans, and third-party audits (SOC 2…" at bounding box center [501, 547] width 502 height 64
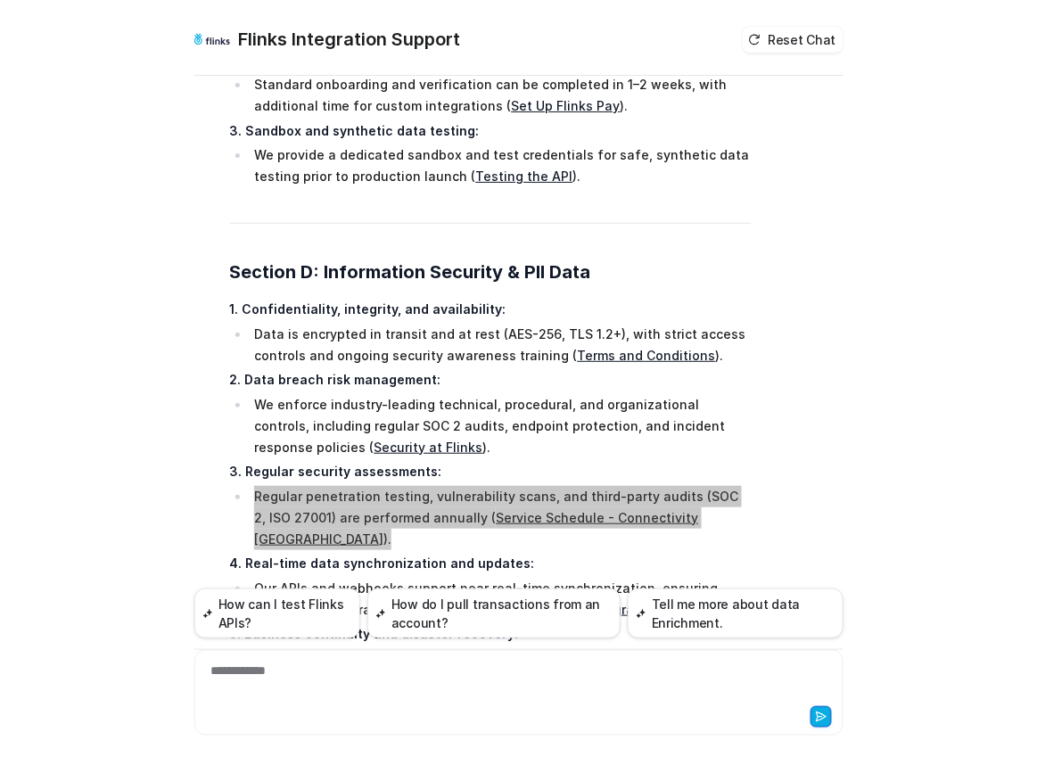
scroll to position [3900, 0]
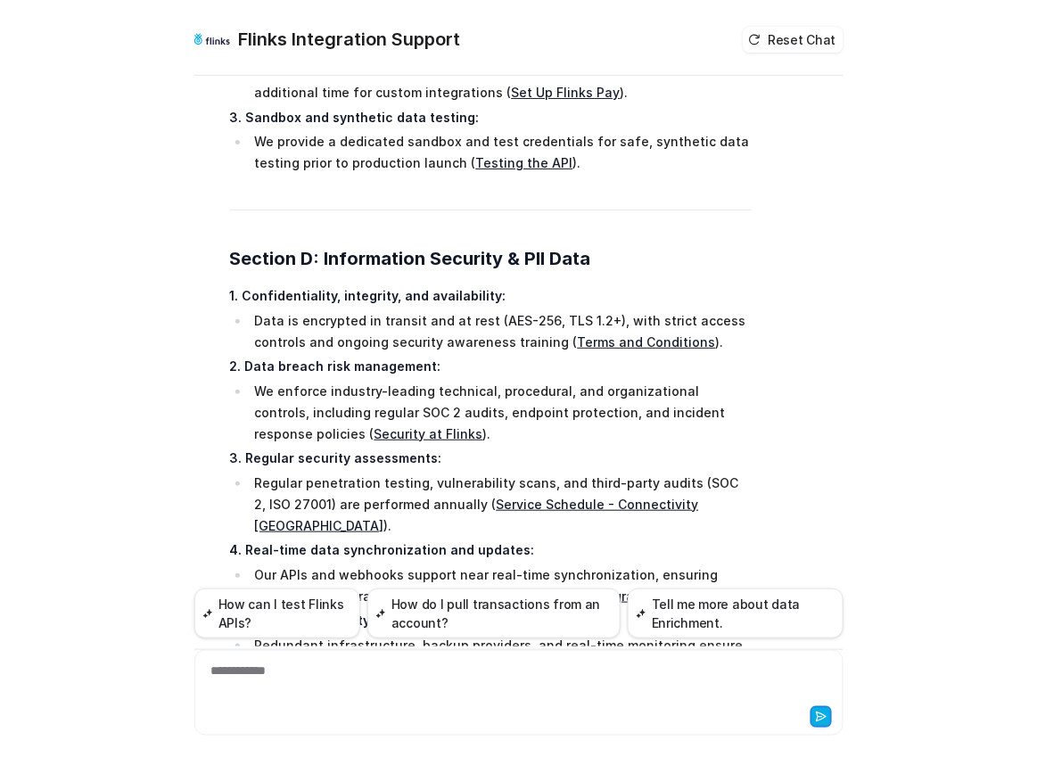
click at [454, 565] on li "Our APIs and webhooks support near real-time synchronization, ensuring secure a…" at bounding box center [501, 586] width 502 height 43
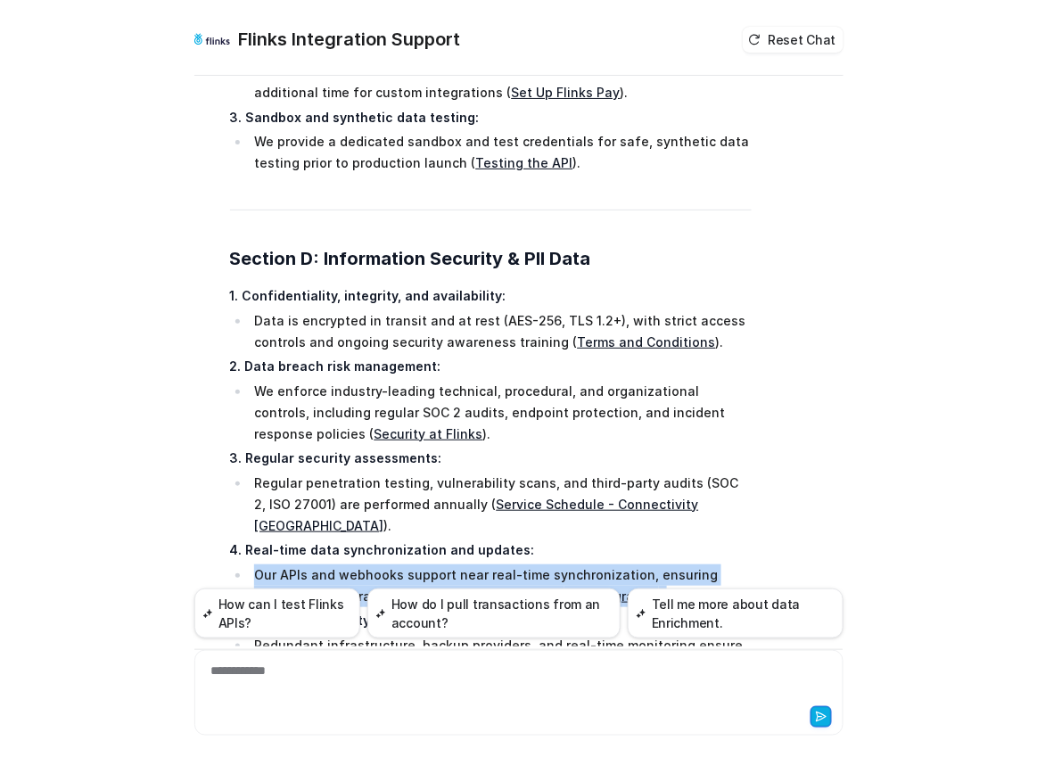
drag, startPoint x: 609, startPoint y: 418, endPoint x: 254, endPoint y: 395, distance: 355.8
click at [254, 565] on li "Our APIs and webhooks support near real-time synchronization, ensuring secure a…" at bounding box center [501, 586] width 502 height 43
click at [565, 589] on link "API Integration" at bounding box center [612, 596] width 95 height 15
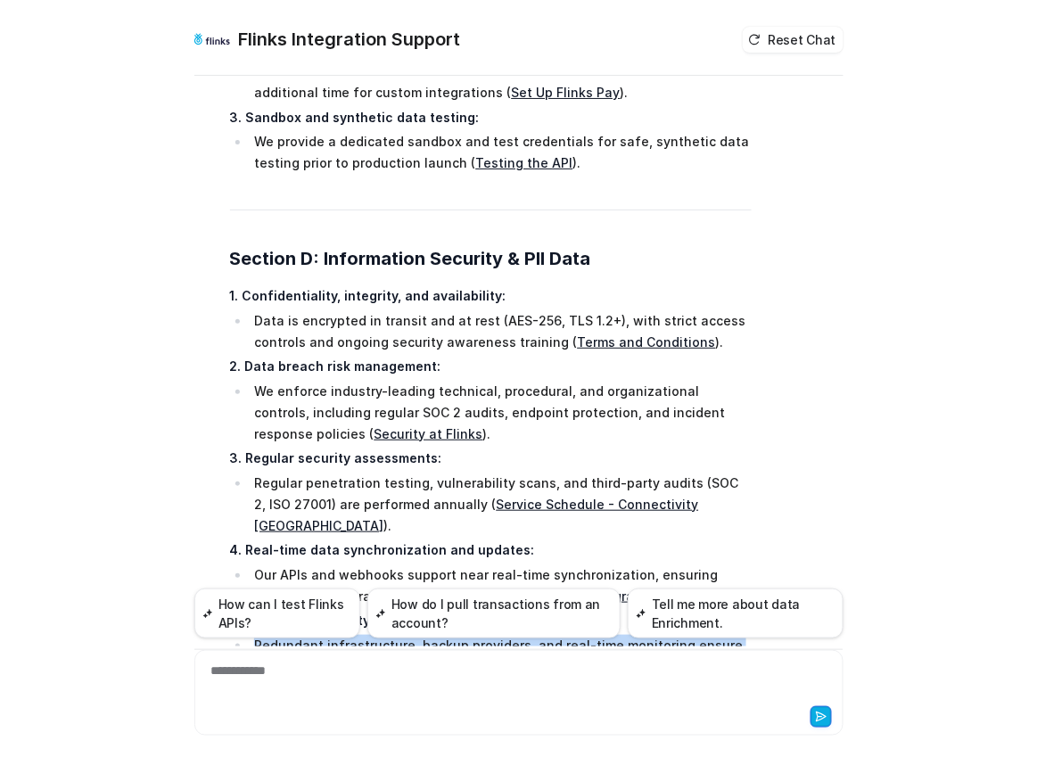
drag, startPoint x: 513, startPoint y: 520, endPoint x: 242, endPoint y: 470, distance: 275.7
click at [250, 635] on li "Redundant infrastructure, backup providers, and real-time monitoring ensure ser…" at bounding box center [501, 667] width 502 height 64
click at [411, 681] on link "Open Banking Partner Q&A" at bounding box center [395, 688] width 169 height 15
click at [505, 635] on li "Redundant infrastructure, backup providers, and real-time monitoring ensure ser…" at bounding box center [501, 667] width 502 height 64
drag, startPoint x: 506, startPoint y: 516, endPoint x: 326, endPoint y: 487, distance: 182.6
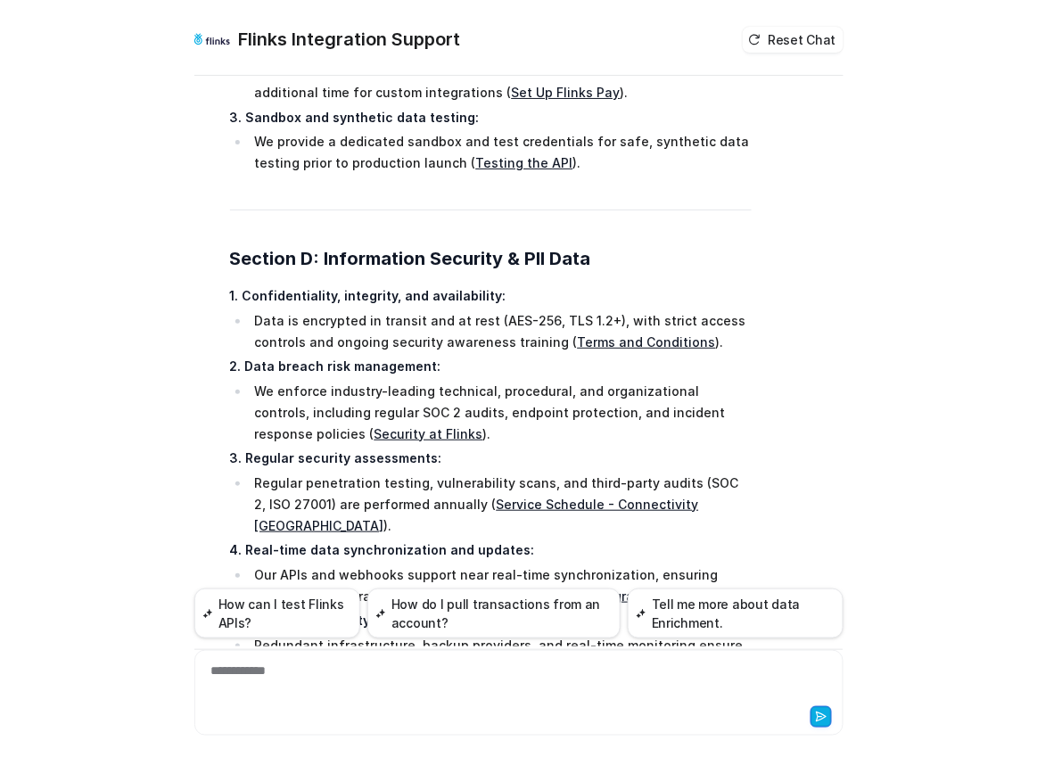
click at [326, 635] on li "Redundant infrastructure, backup providers, and real-time monitoring ensure ser…" at bounding box center [501, 667] width 502 height 64
click at [250, 635] on li "Redundant infrastructure, backup providers, and real-time monitoring ensure ser…" at bounding box center [501, 667] width 502 height 64
drag, startPoint x: 253, startPoint y: 467, endPoint x: 301, endPoint y: 518, distance: 69.4
click at [301, 635] on li "Redundant infrastructure, backup providers, and real-time monitoring ensure ser…" at bounding box center [501, 667] width 502 height 64
